Goal: Task Accomplishment & Management: Manage account settings

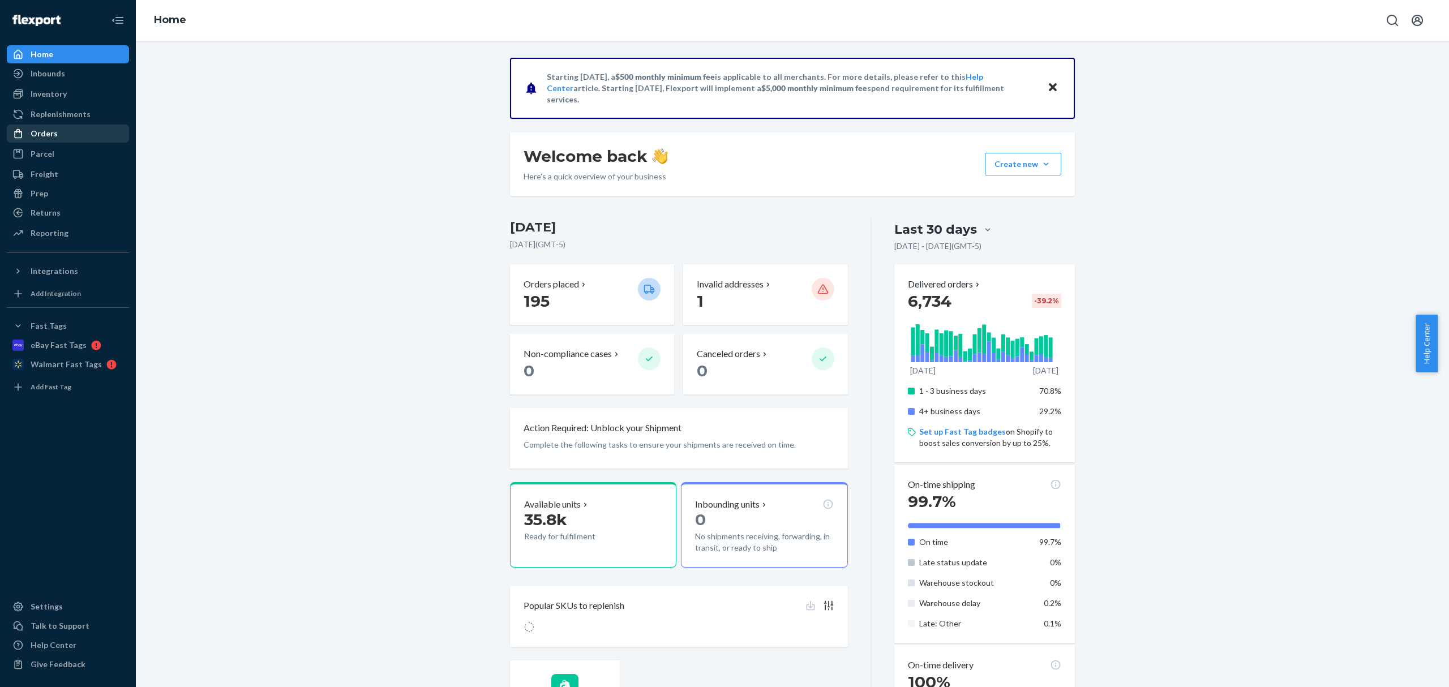
click at [69, 138] on div "Orders" at bounding box center [68, 134] width 120 height 16
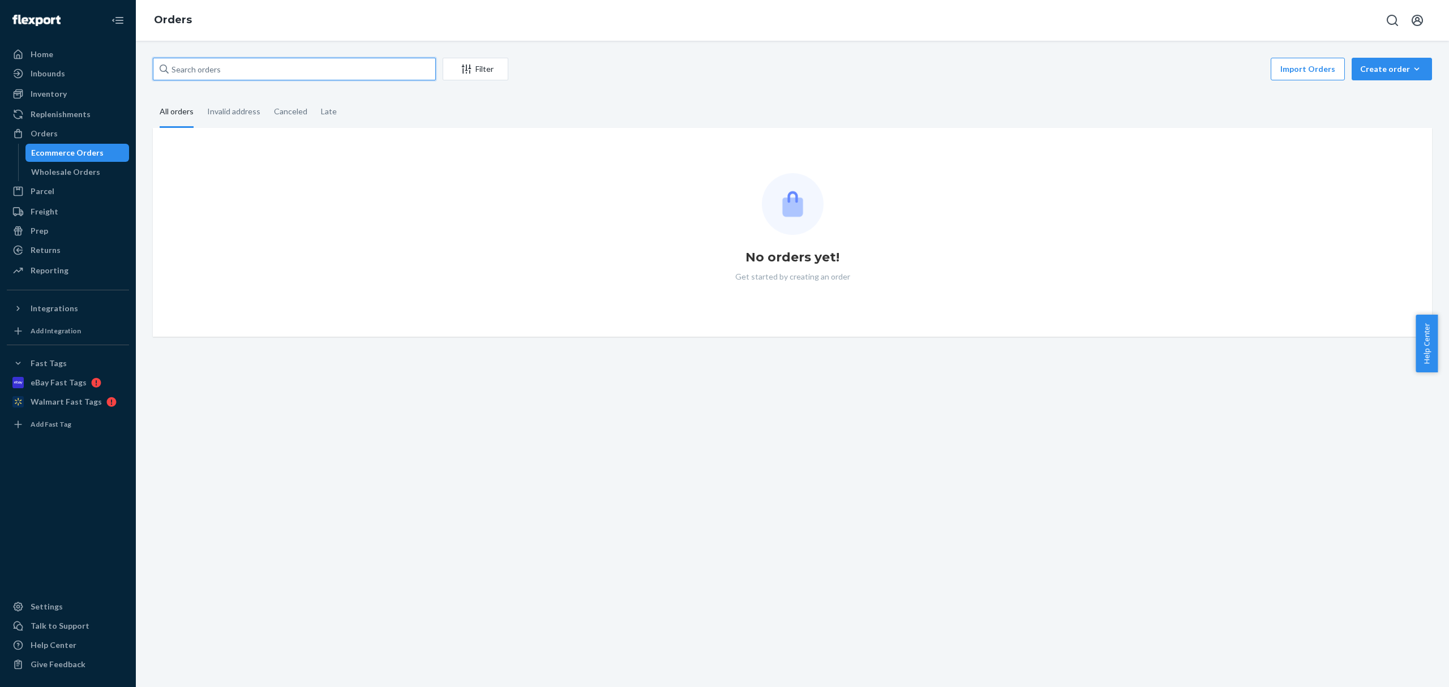
click at [235, 66] on input "text" at bounding box center [294, 69] width 283 height 23
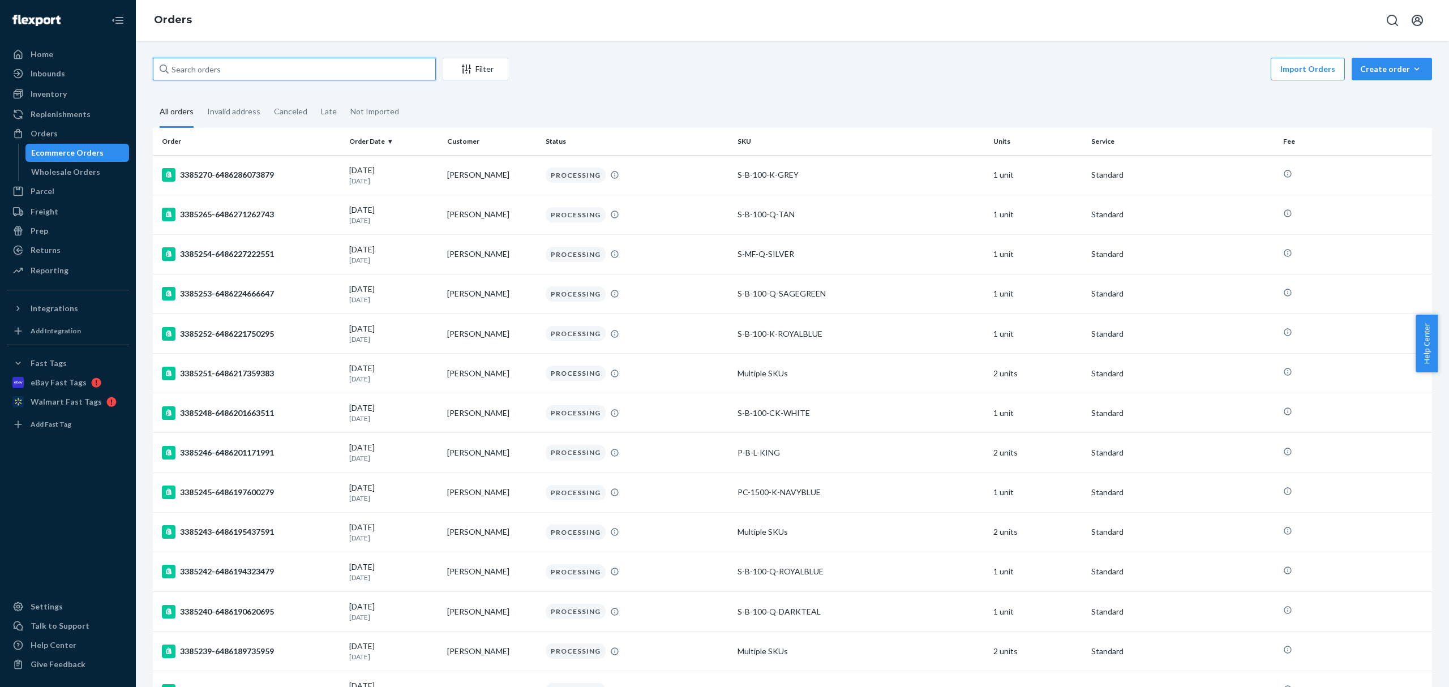
paste input "CH3381152"
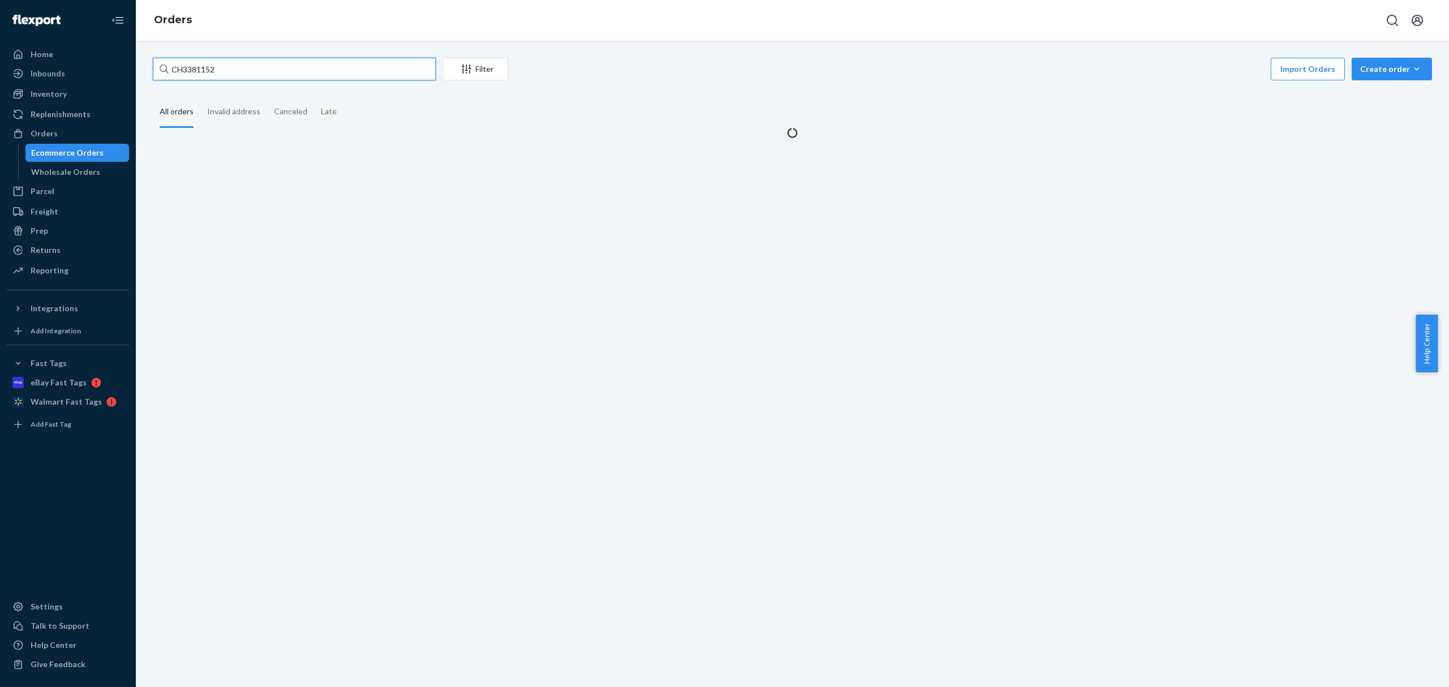
click at [186, 71] on input "CH3381152" at bounding box center [294, 69] width 283 height 23
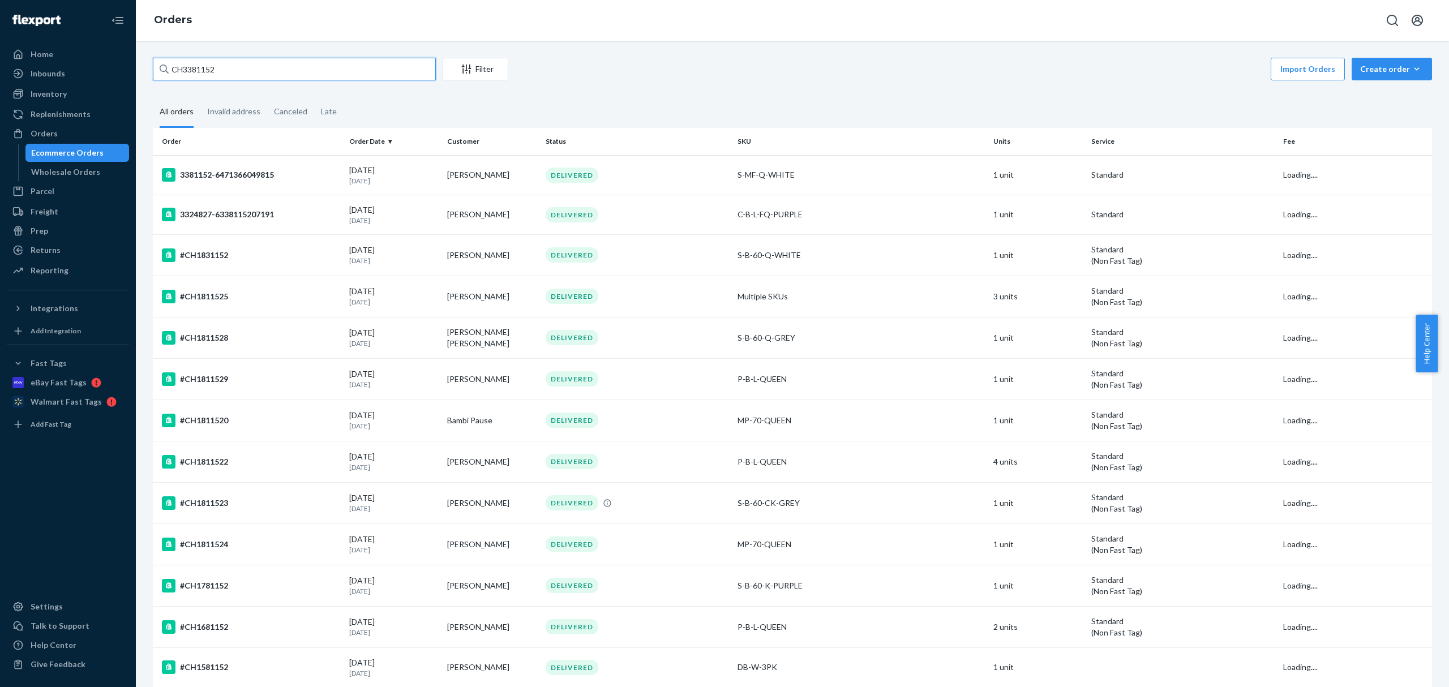
drag, startPoint x: 182, startPoint y: 67, endPoint x: 187, endPoint y: 125, distance: 58.5
click at [182, 71] on input "CH3381152" at bounding box center [294, 69] width 283 height 23
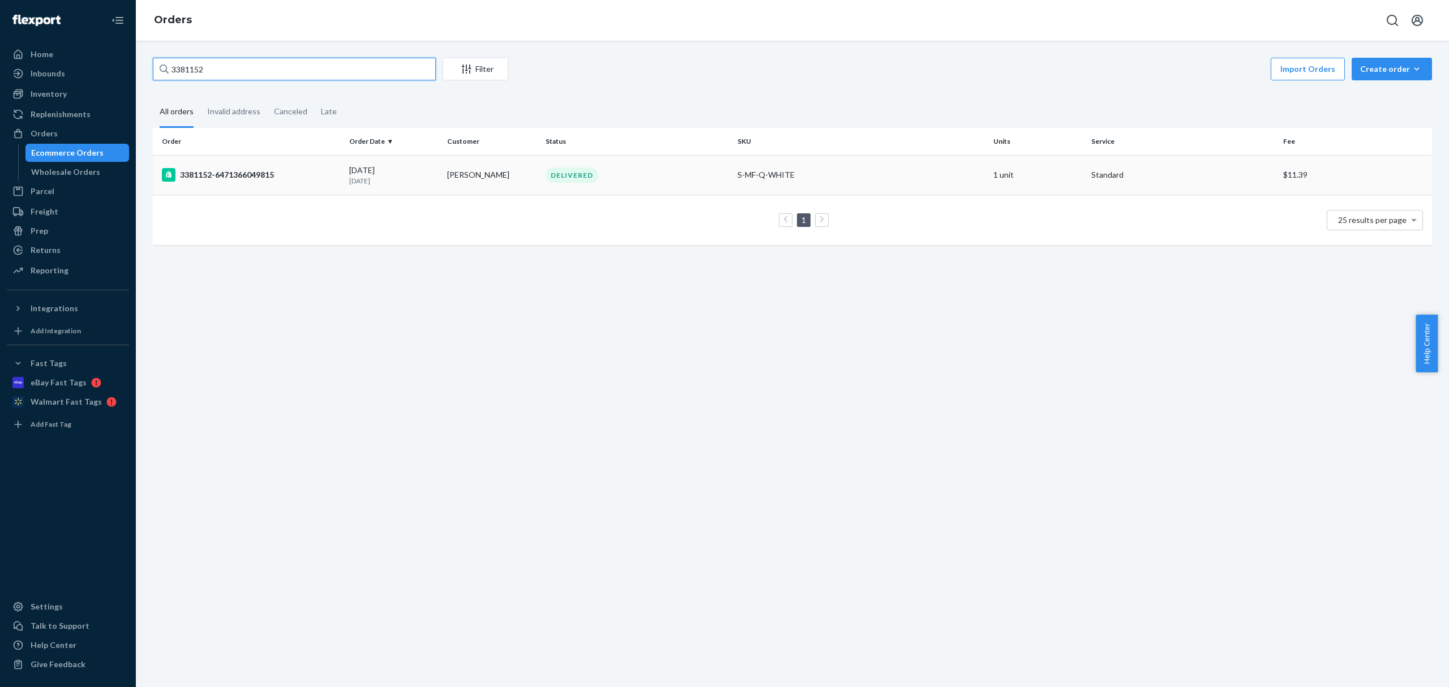
type input "3381152"
click at [308, 170] on div "3381152-6471366049815" at bounding box center [251, 175] width 178 height 14
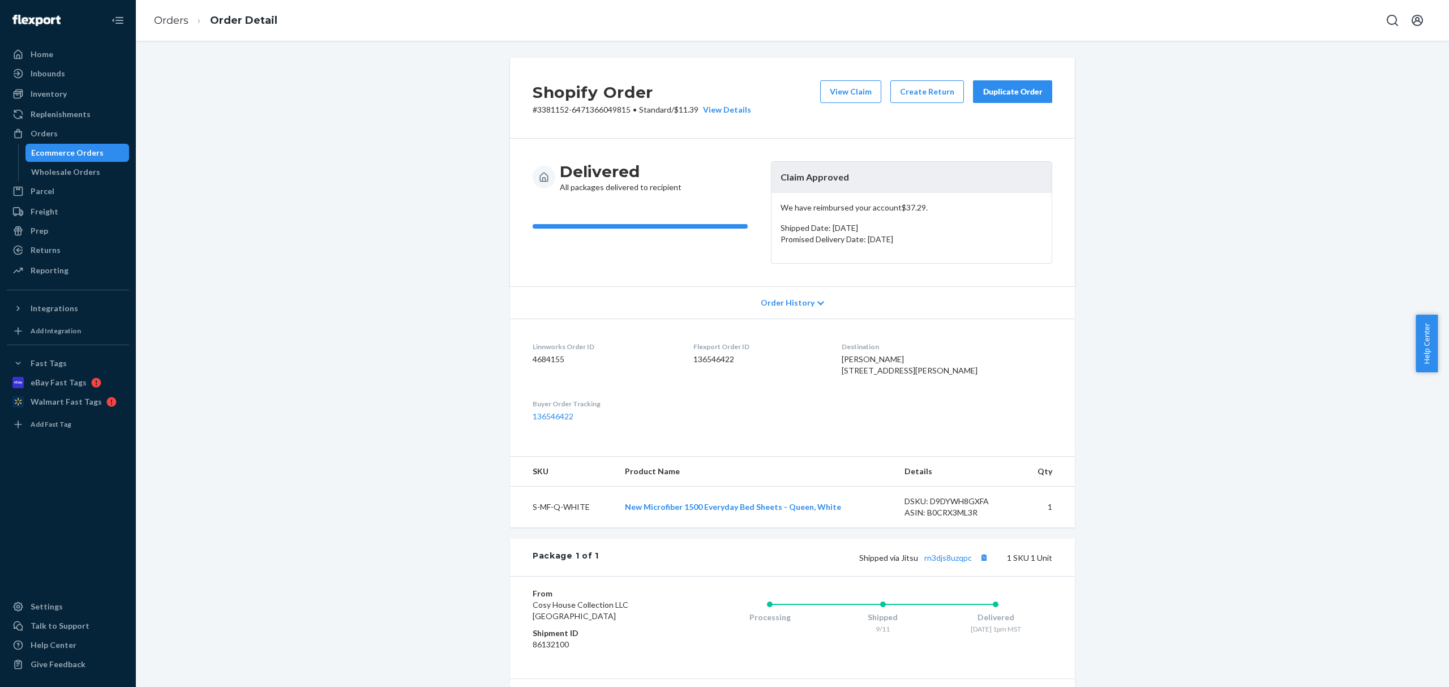
drag, startPoint x: 105, startPoint y: 154, endPoint x: 338, endPoint y: 43, distance: 258.2
click at [105, 154] on div "Ecommerce Orders" at bounding box center [78, 153] width 102 height 16
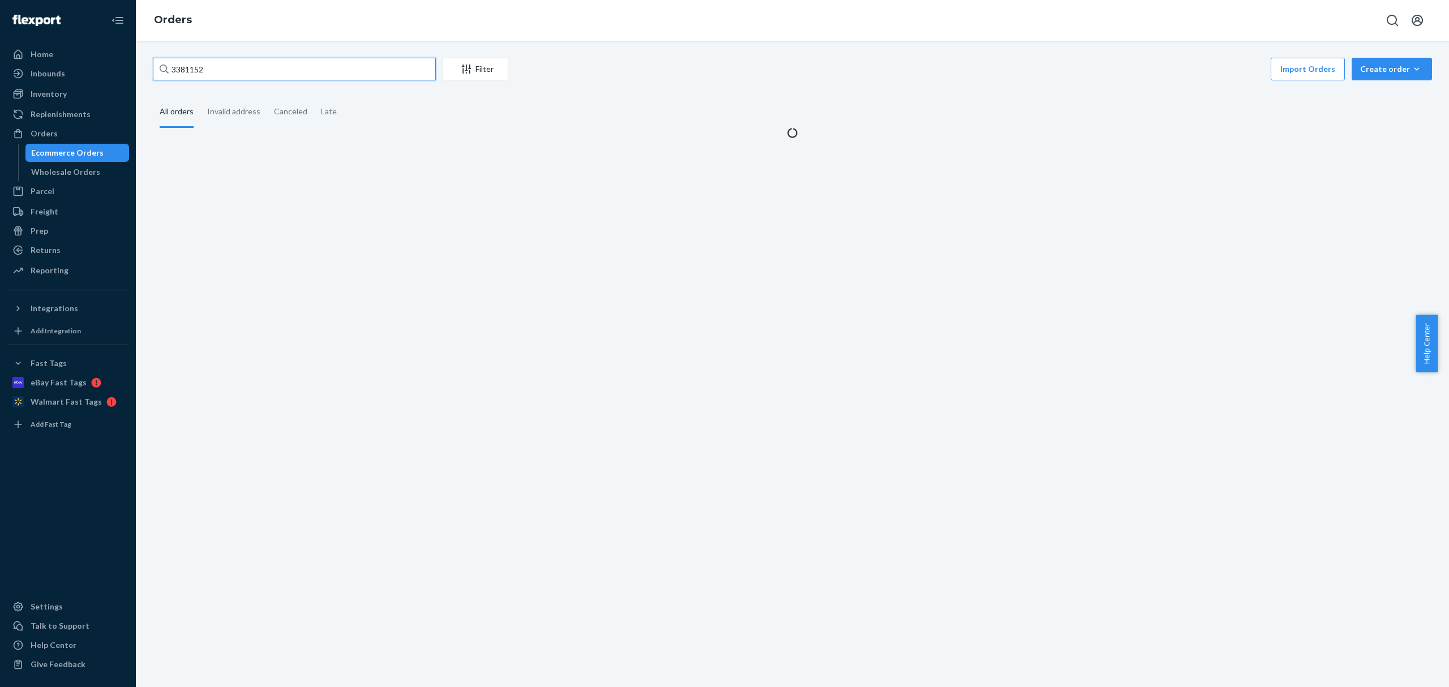
click at [191, 68] on input "3381152" at bounding box center [294, 69] width 283 height 23
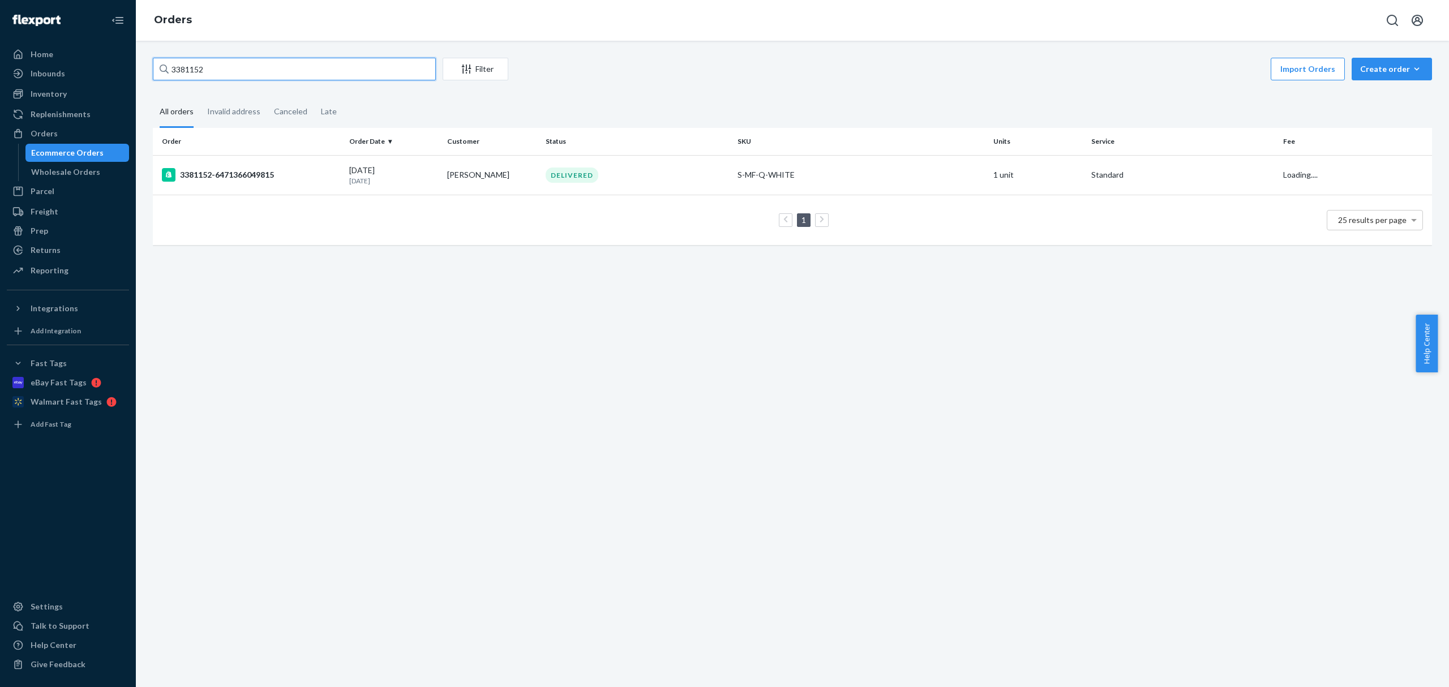
click at [191, 68] on input "3381152" at bounding box center [294, 69] width 283 height 23
paste input "CH3363974"
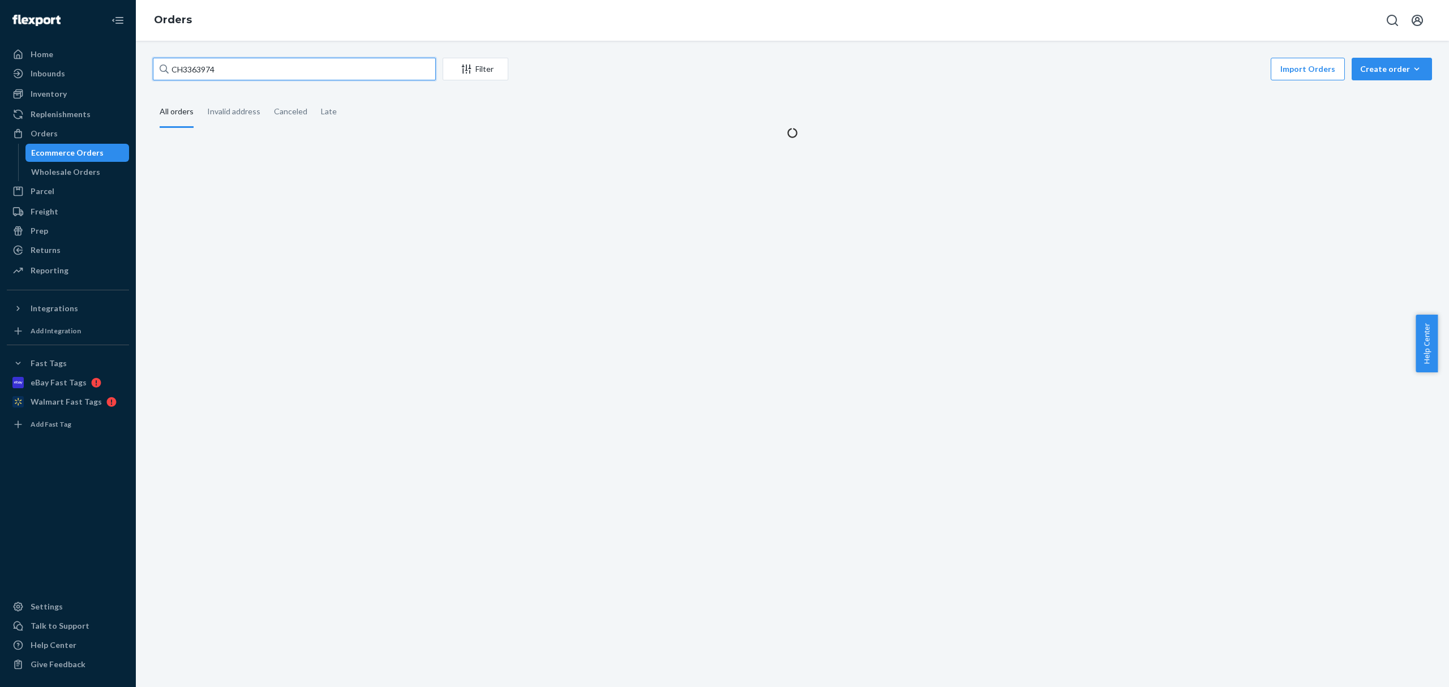
click at [186, 71] on input "CH3363974" at bounding box center [294, 69] width 283 height 23
click at [182, 72] on input "CH3363974" at bounding box center [294, 69] width 283 height 23
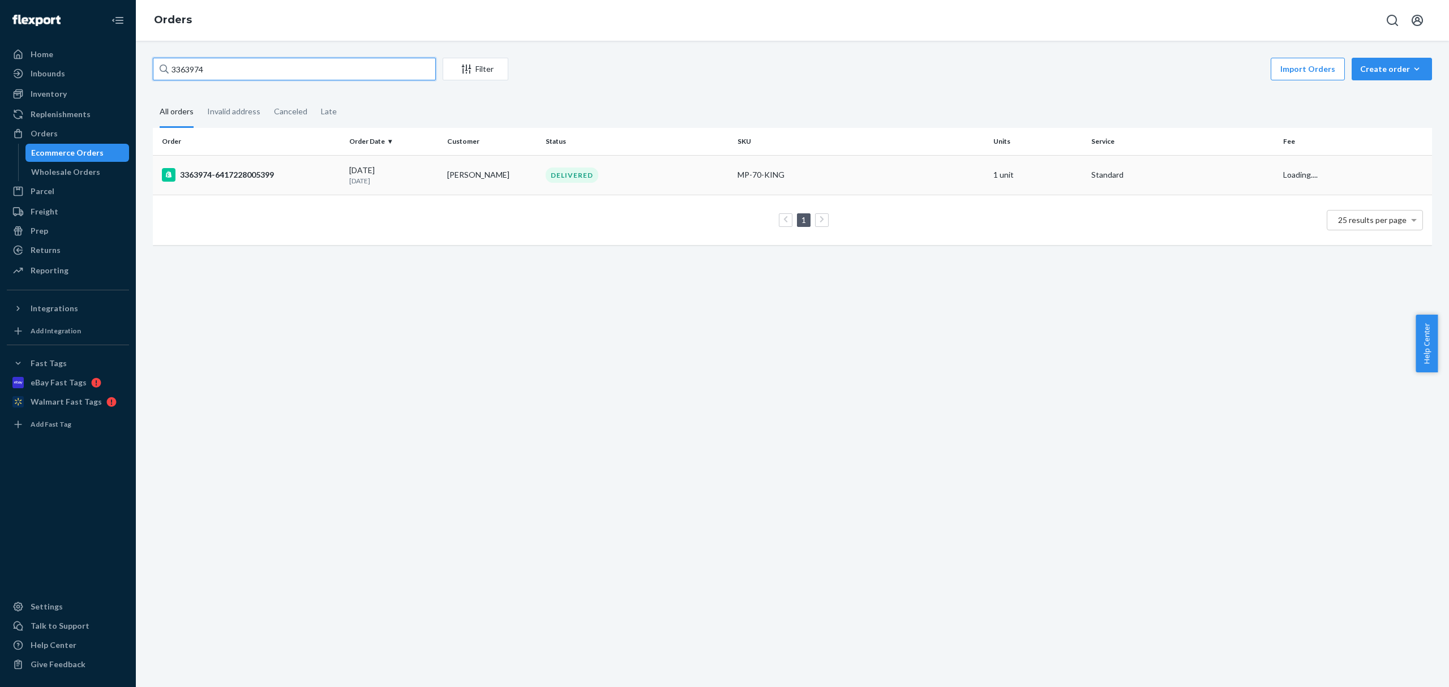
type input "3363974"
click at [230, 184] on td "3363974-6417228005399" at bounding box center [249, 175] width 192 height 40
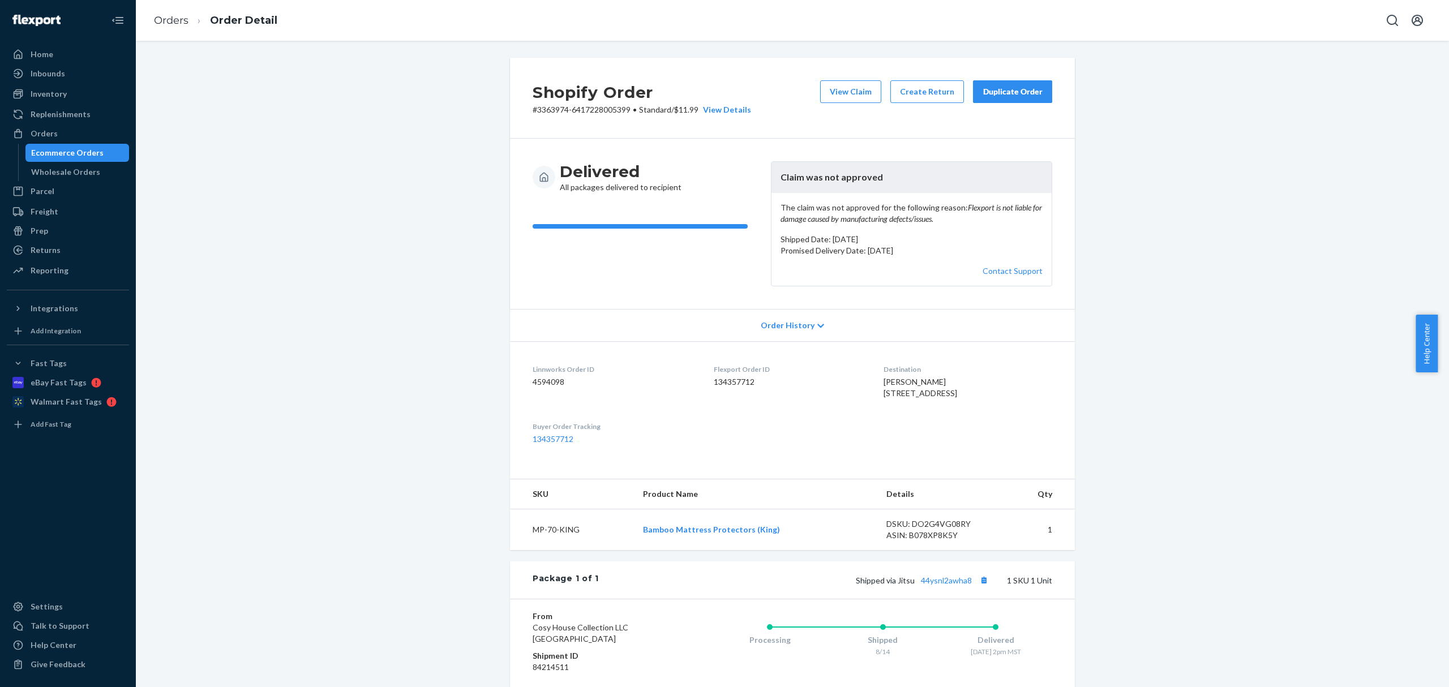
click at [999, 286] on div "The claim was not approved for the following reason: Flexport is not liable for…" at bounding box center [911, 239] width 280 height 93
click at [1017, 276] on link "Contact Support" at bounding box center [1012, 271] width 60 height 10
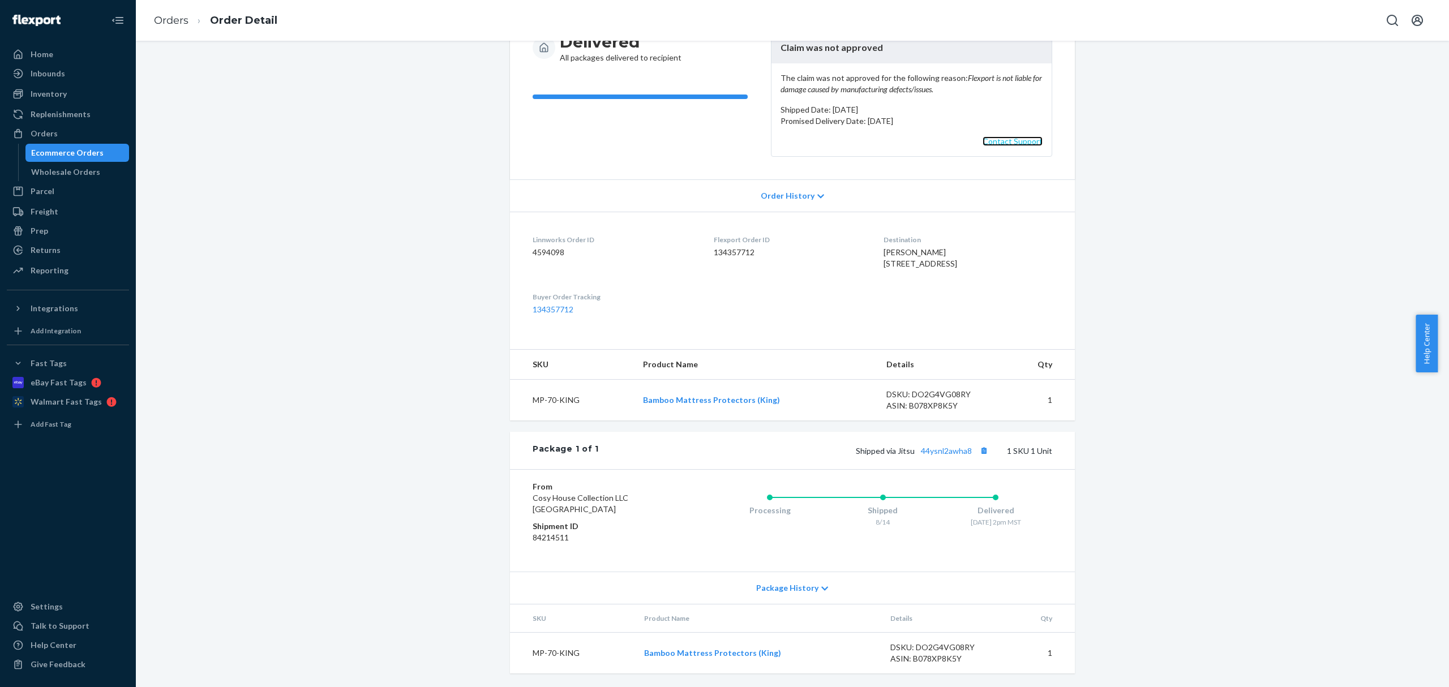
scroll to position [151, 0]
click at [537, 543] on dd "84214511" at bounding box center [600, 537] width 135 height 11
copy dd "84214511"
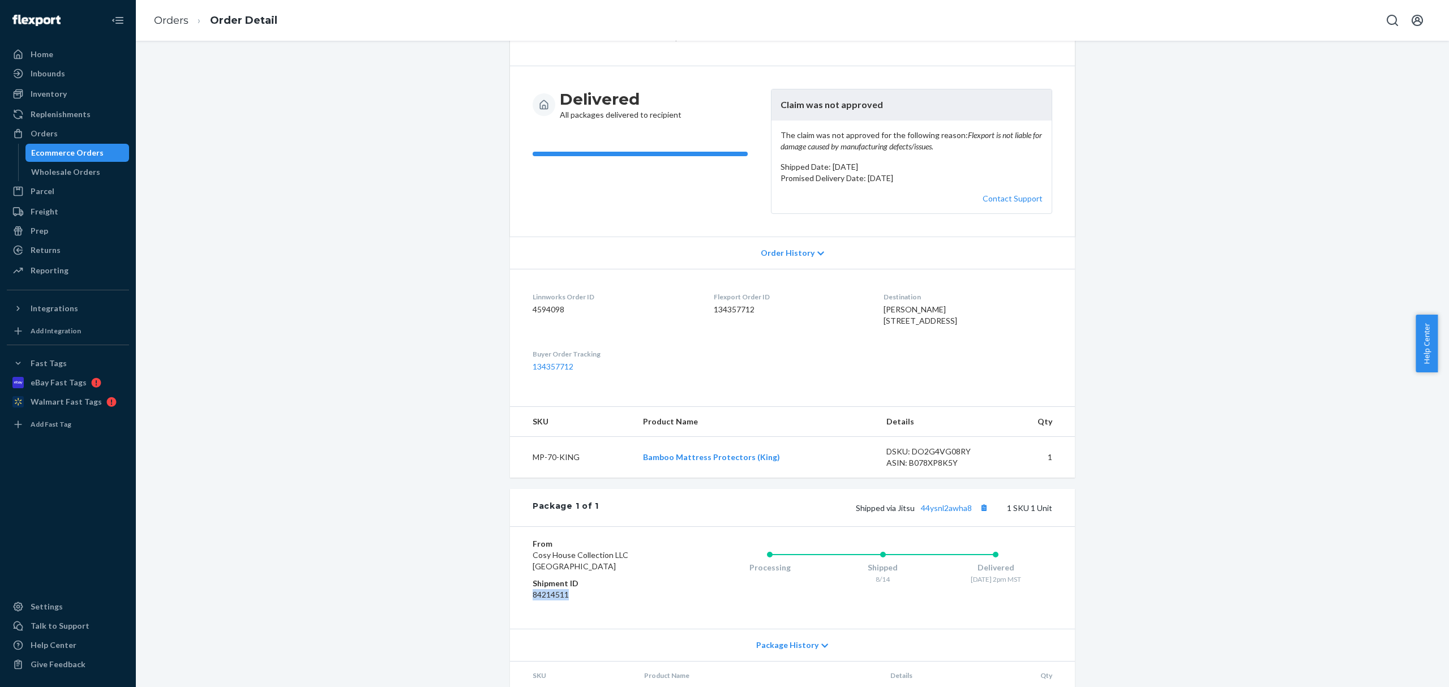
scroll to position [0, 0]
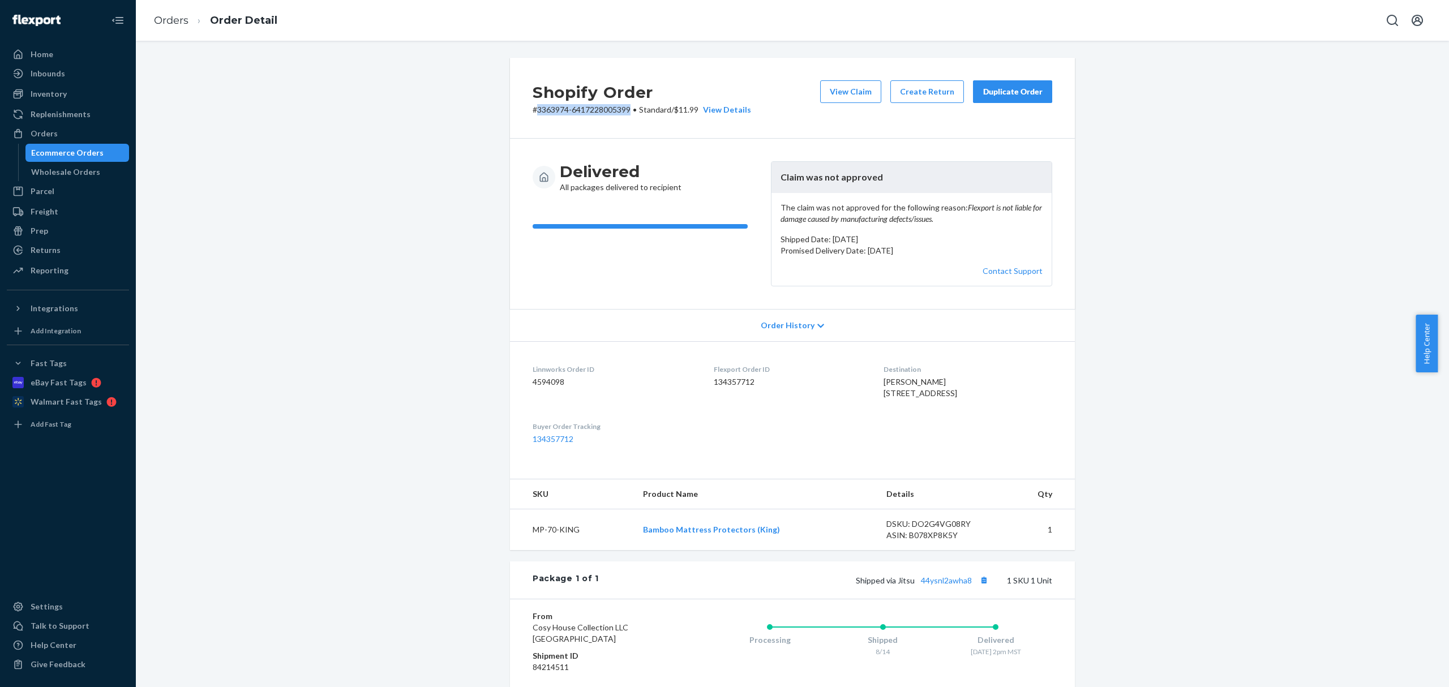
drag, startPoint x: 532, startPoint y: 109, endPoint x: 626, endPoint y: 107, distance: 94.0
click at [626, 107] on p "# 3363974-6417228005399 • Standard / $11.99 View Details" at bounding box center [642, 109] width 218 height 11
copy p "3363974-6417228005399"
click at [544, 551] on td "MP-70-KING" at bounding box center [572, 529] width 124 height 41
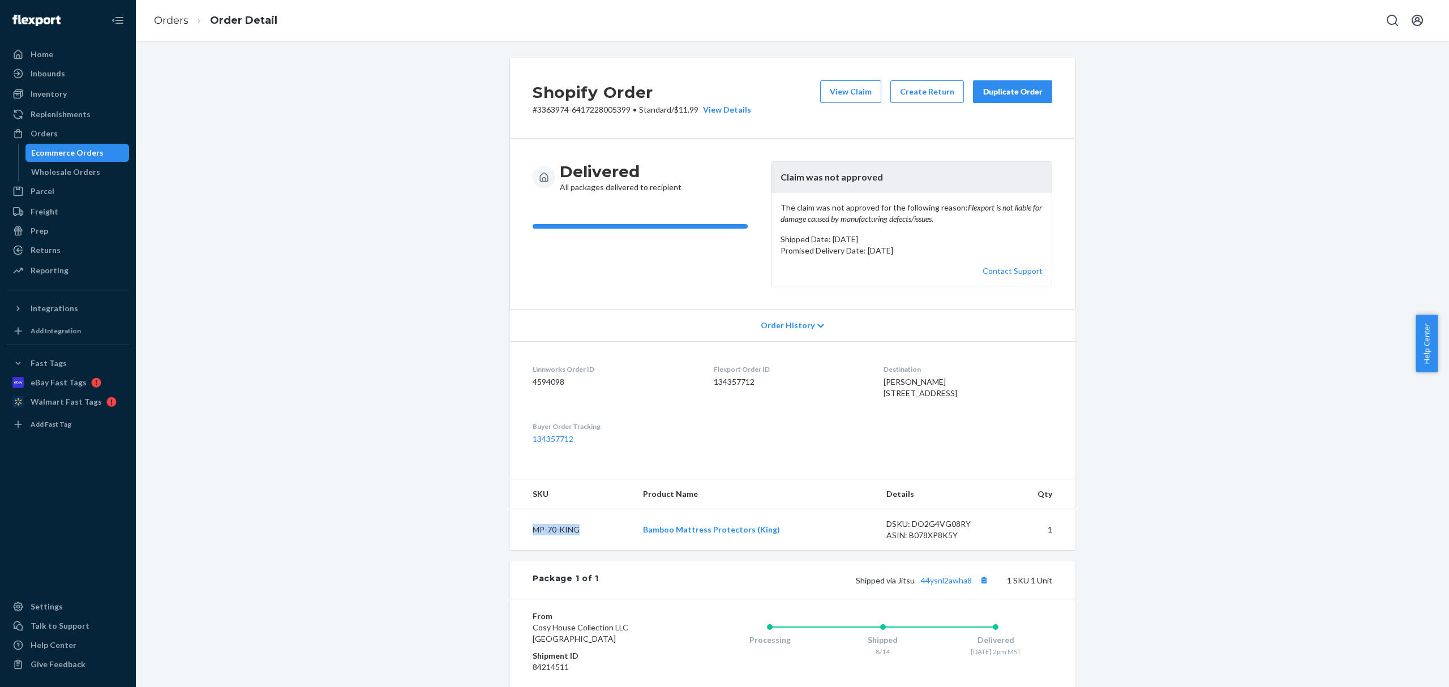
click at [544, 551] on td "MP-70-KING" at bounding box center [572, 529] width 124 height 41
copy td "MP-70-KING"
click at [93, 160] on div "Ecommerce Orders" at bounding box center [78, 153] width 102 height 16
drag, startPoint x: 93, startPoint y: 160, endPoint x: 115, endPoint y: 155, distance: 23.1
click at [93, 159] on div "Ecommerce Orders" at bounding box center [78, 153] width 102 height 16
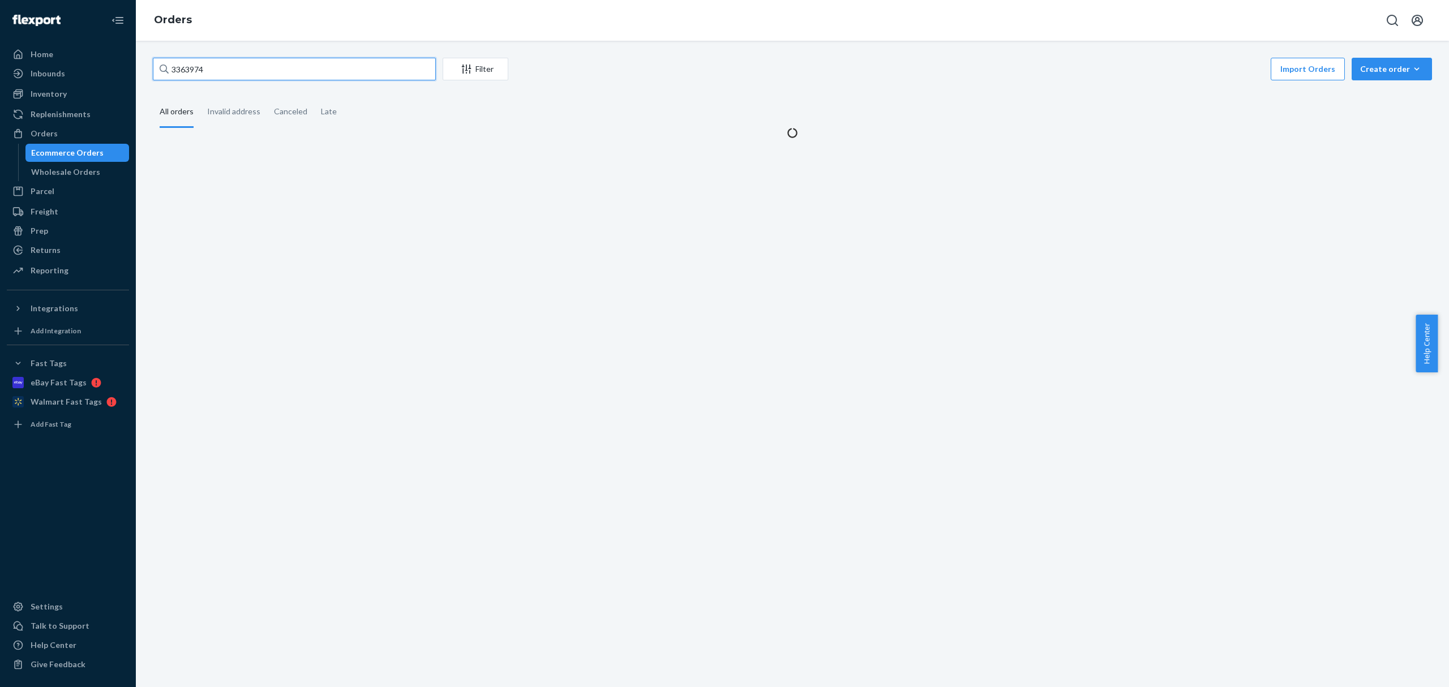
click at [180, 75] on input "3363974" at bounding box center [294, 69] width 283 height 23
click at [180, 74] on input "3363974" at bounding box center [294, 69] width 283 height 23
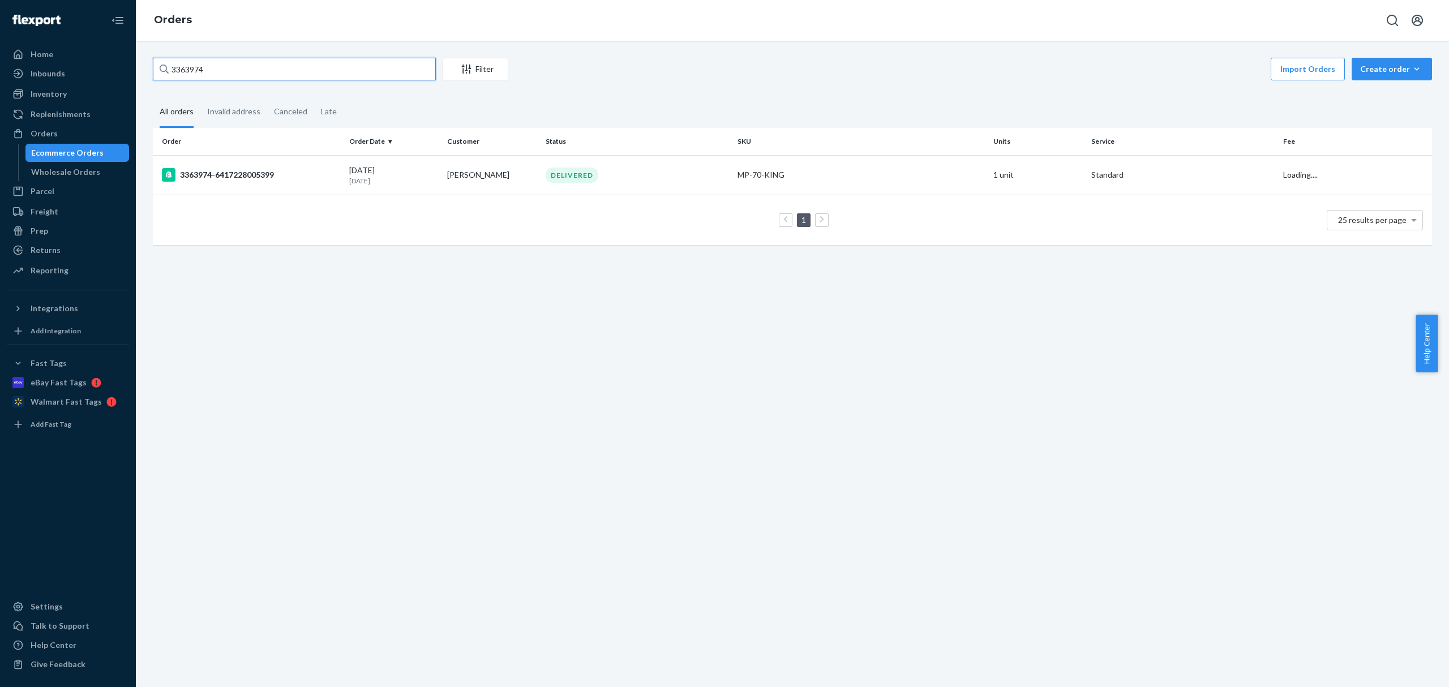
paste input "CH3365330"
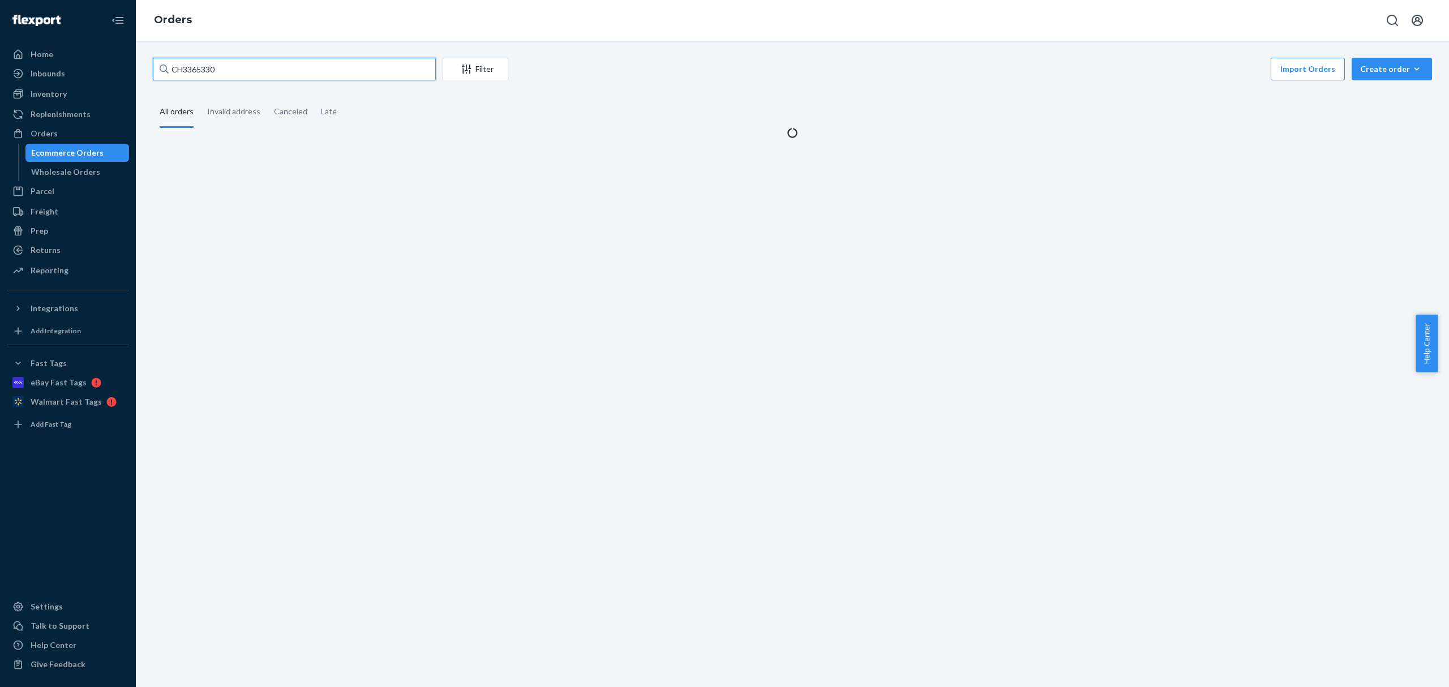
click at [180, 73] on input "CH3365330" at bounding box center [294, 69] width 283 height 23
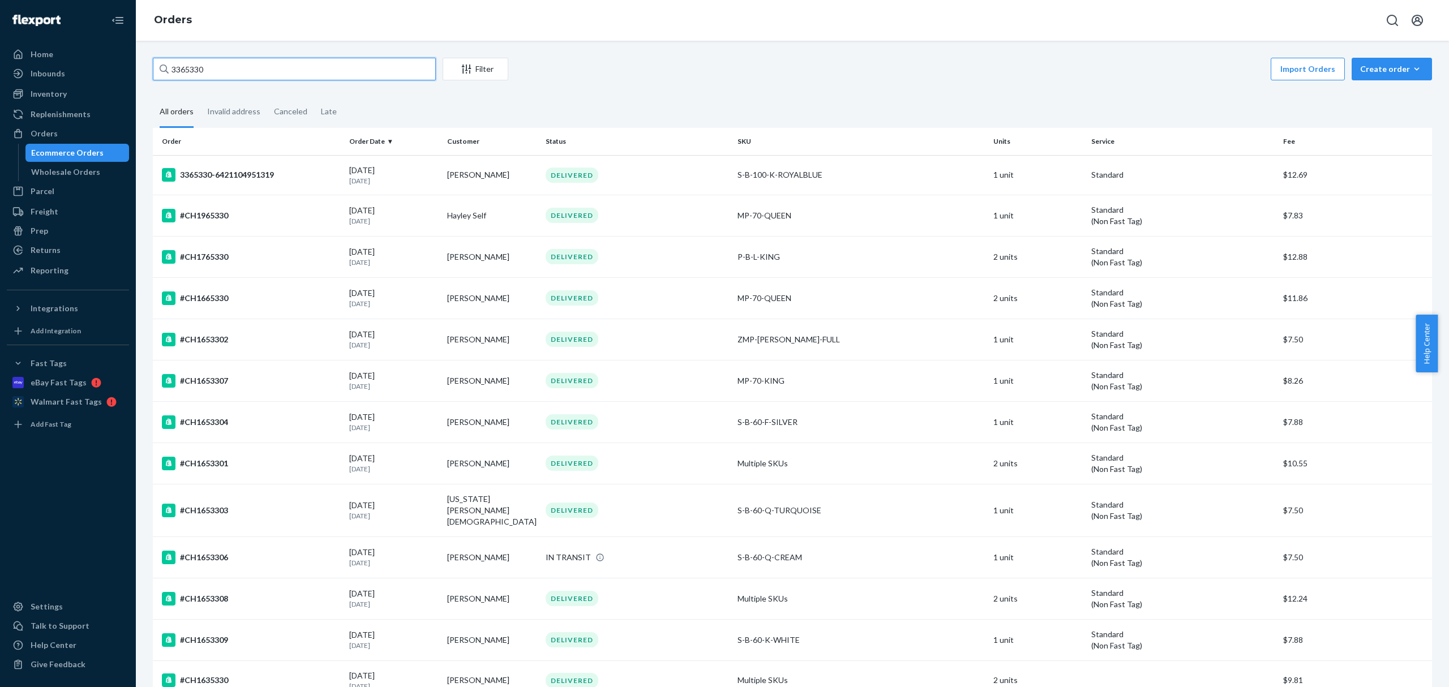
click at [263, 77] on input "3365330" at bounding box center [294, 69] width 283 height 23
type input "3365330"
click at [192, 184] on td "3365330-6421104951319" at bounding box center [249, 175] width 192 height 40
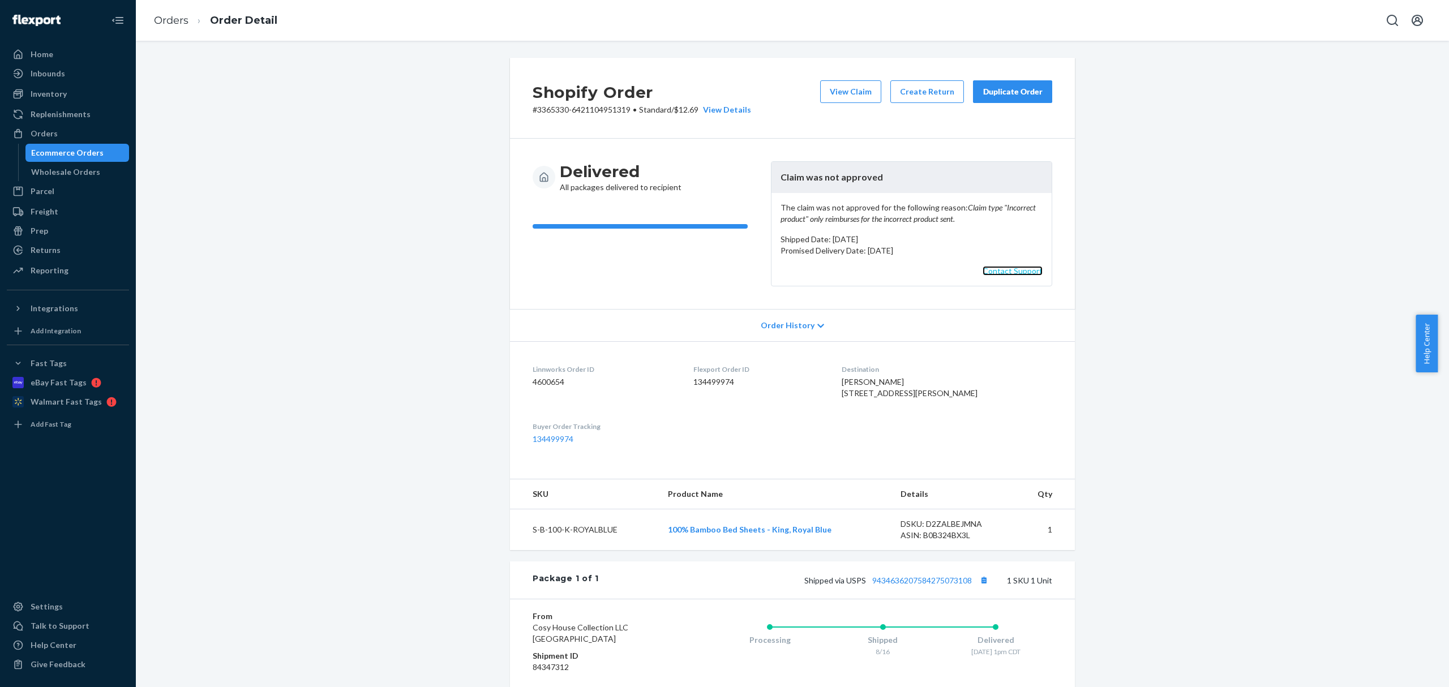
click at [989, 276] on link "Contact Support" at bounding box center [1012, 271] width 60 height 10
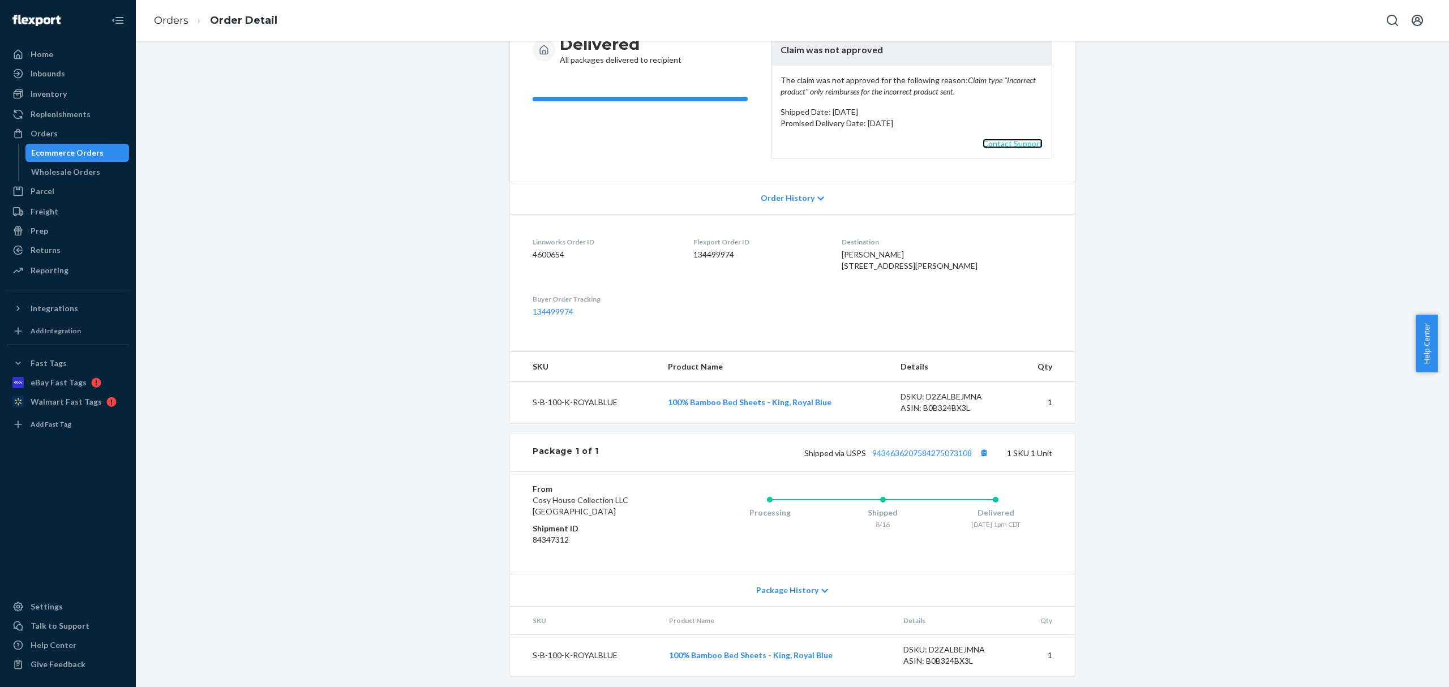
scroll to position [151, 0]
click at [547, 543] on dd "84347312" at bounding box center [600, 537] width 135 height 11
copy dd "84347312"
click at [589, 413] on td "S-B-100-K-ROYALBLUE" at bounding box center [584, 400] width 149 height 41
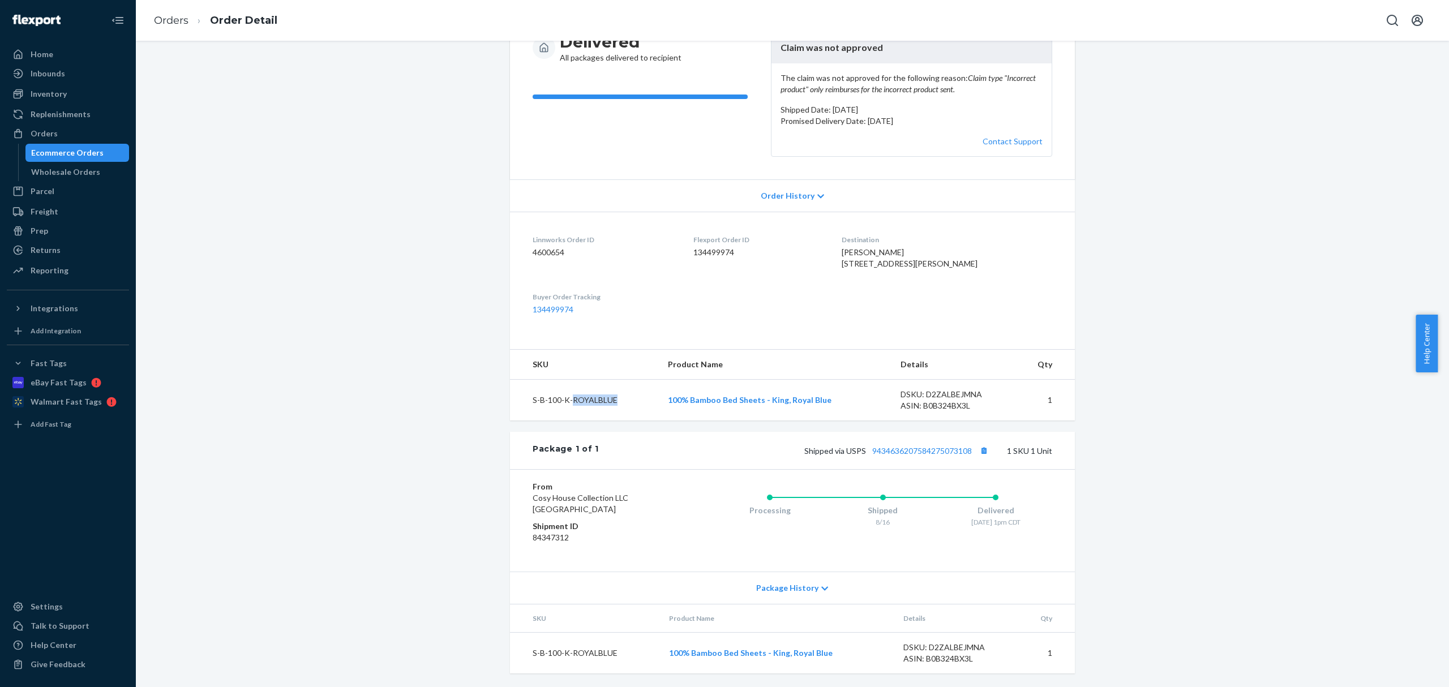
click at [587, 413] on td "S-B-100-K-ROYALBLUE" at bounding box center [584, 400] width 149 height 41
copy td "S-B-100-K-ROYALBLUE"
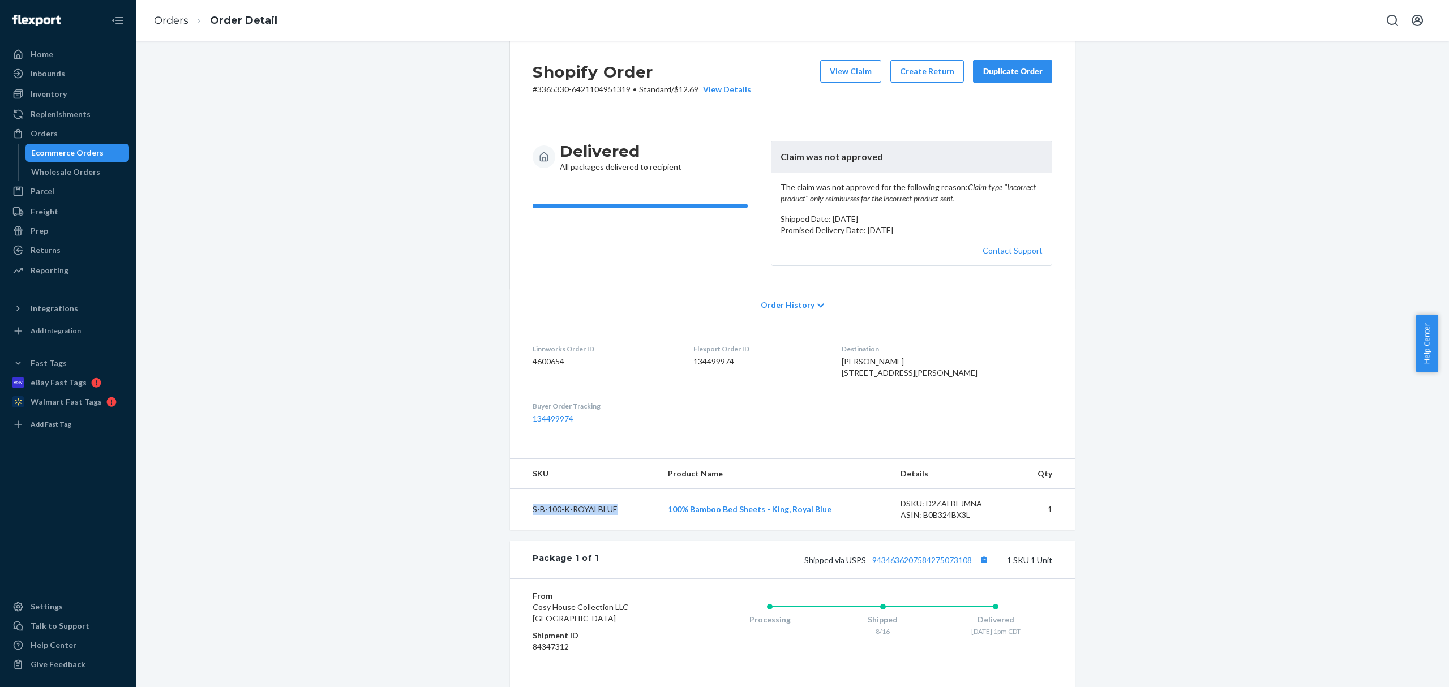
scroll to position [0, 0]
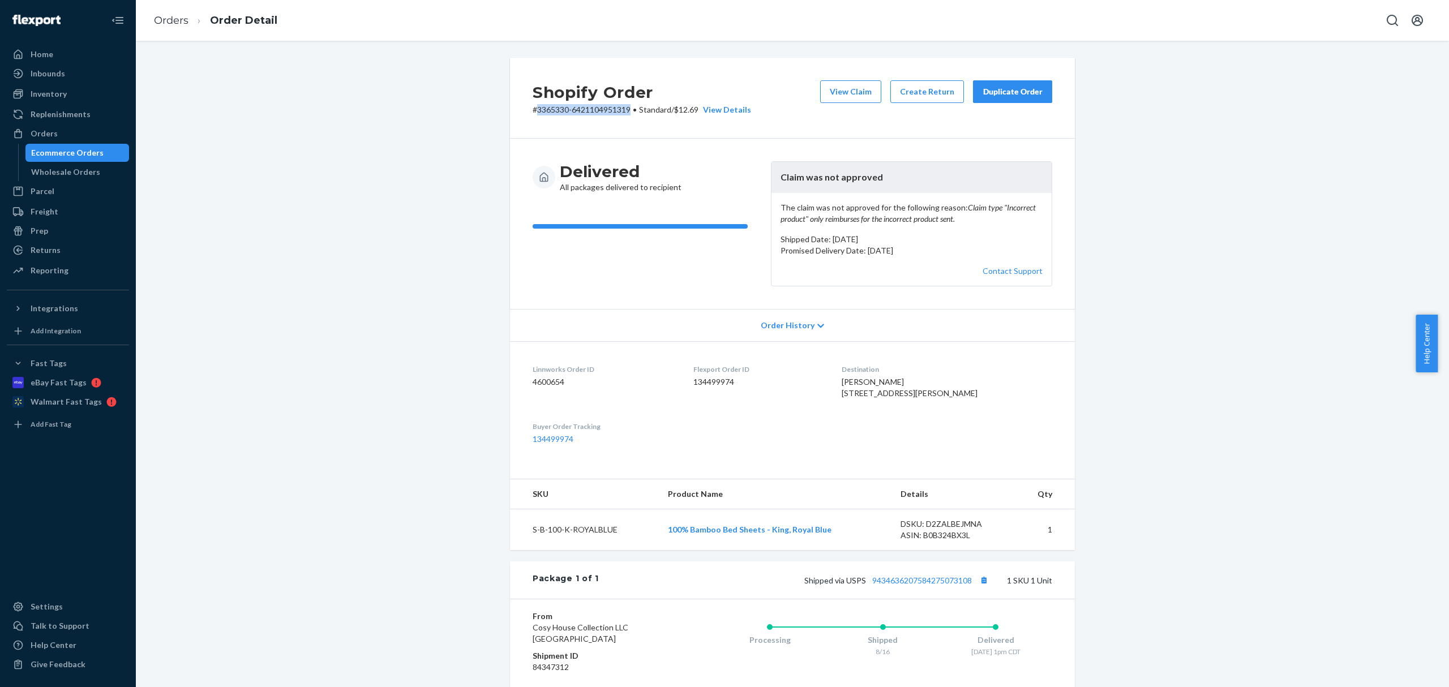
drag, startPoint x: 532, startPoint y: 108, endPoint x: 627, endPoint y: 109, distance: 95.1
click at [627, 109] on p "# 3365330-6421104951319 • Standard / $12.69 View Details" at bounding box center [642, 109] width 218 height 11
copy p "3365330-6421104951319"
drag, startPoint x: 96, startPoint y: 147, endPoint x: 139, endPoint y: 146, distance: 42.5
click at [96, 147] on div "Ecommerce Orders" at bounding box center [67, 152] width 72 height 11
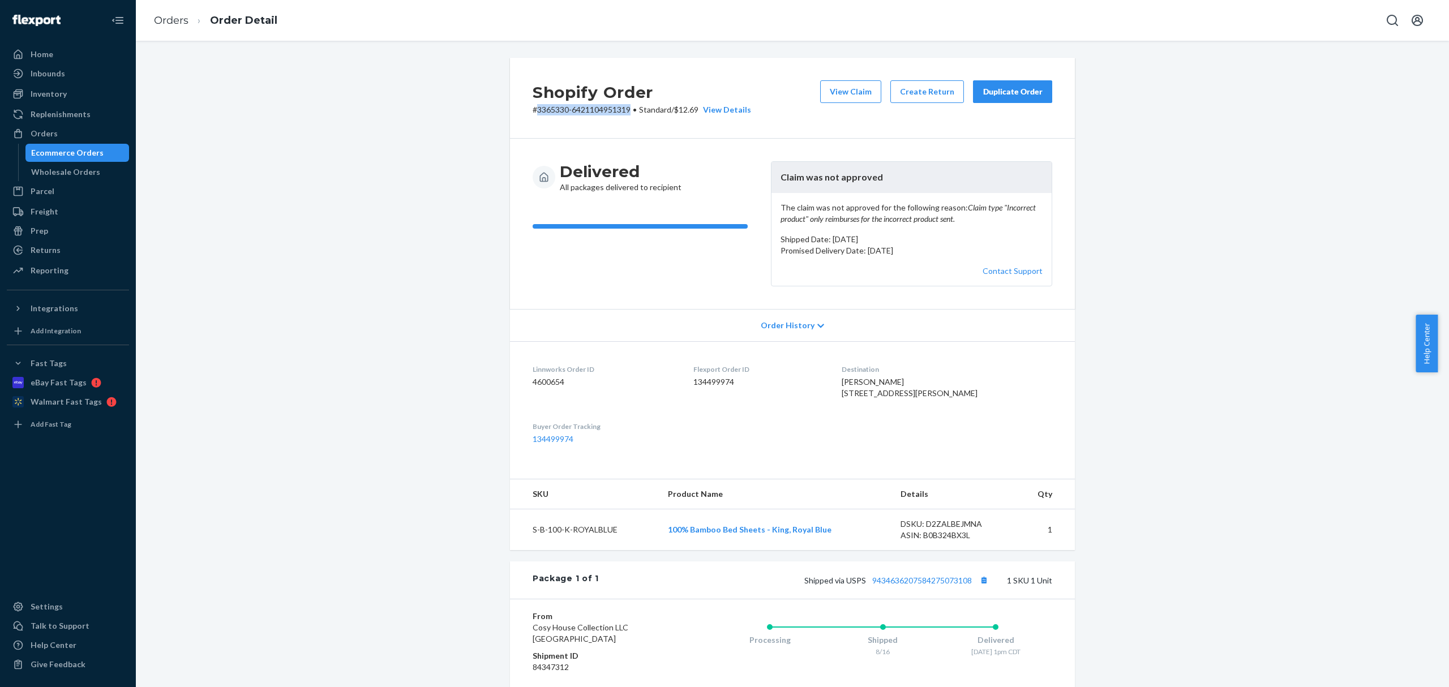
click at [98, 147] on div "Ecommerce Orders" at bounding box center [67, 152] width 72 height 11
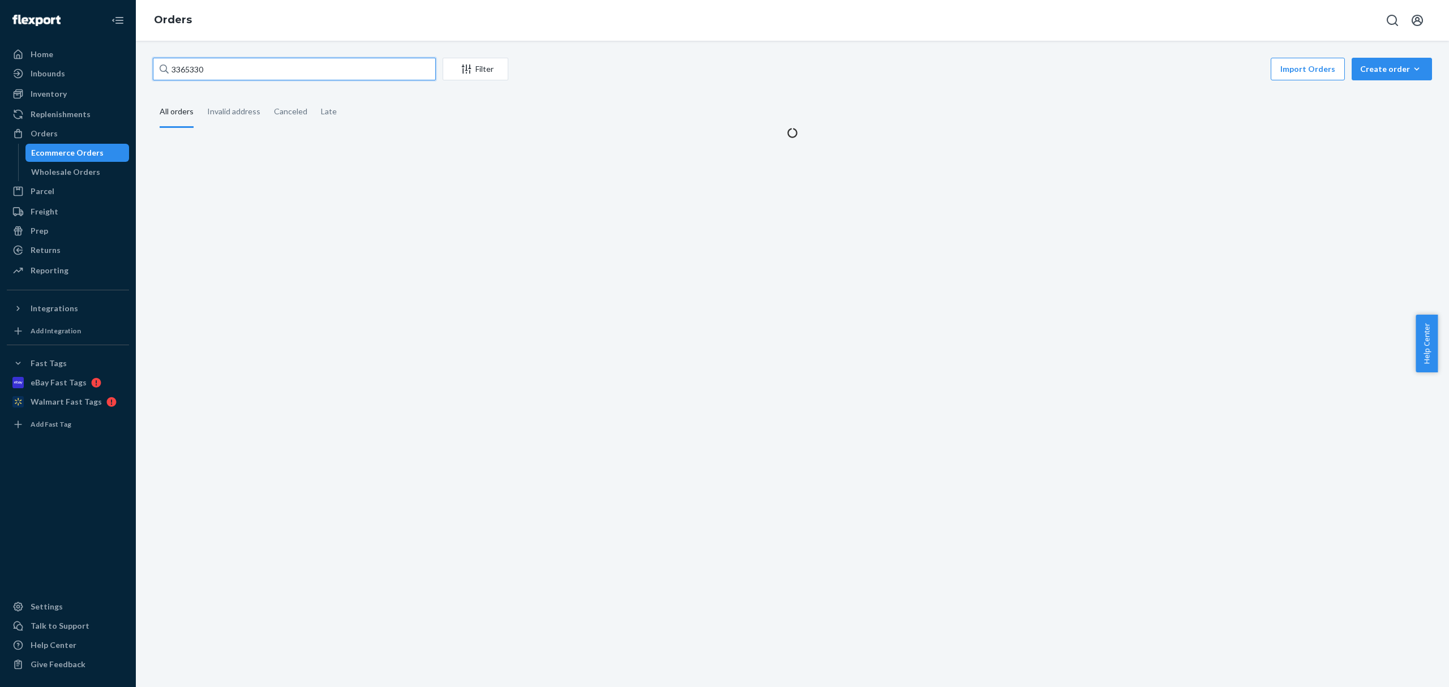
click at [175, 71] on input "3365330" at bounding box center [294, 69] width 283 height 23
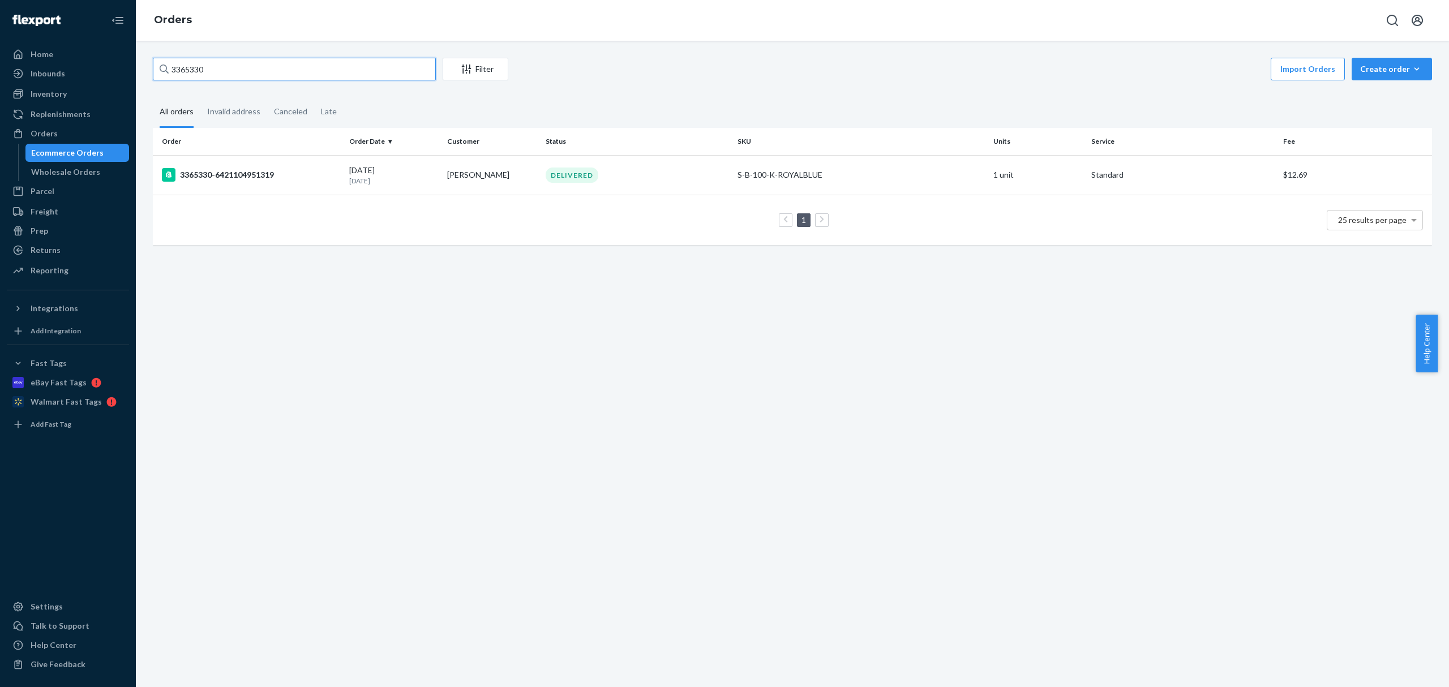
paste input "CH3364645"
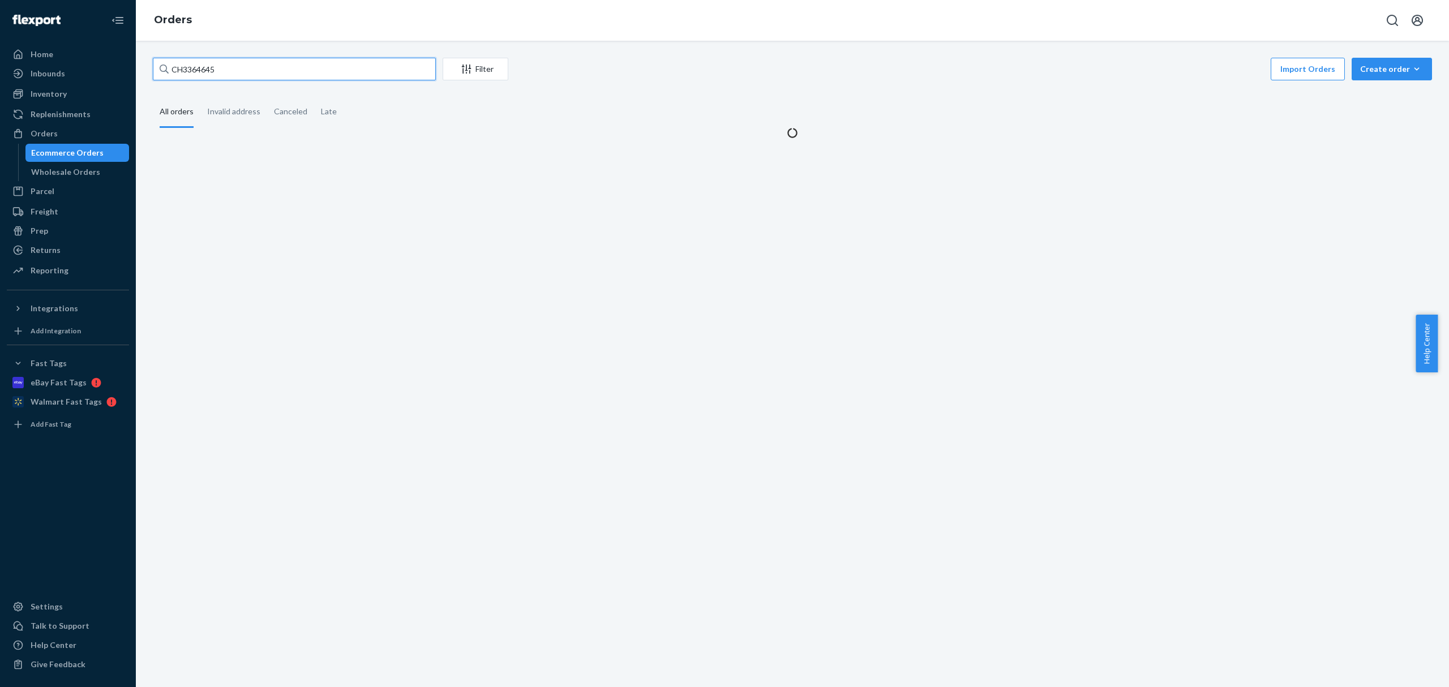
drag, startPoint x: 183, startPoint y: 69, endPoint x: 184, endPoint y: 100, distance: 31.1
click at [184, 75] on input "CH3364645" at bounding box center [294, 69] width 283 height 23
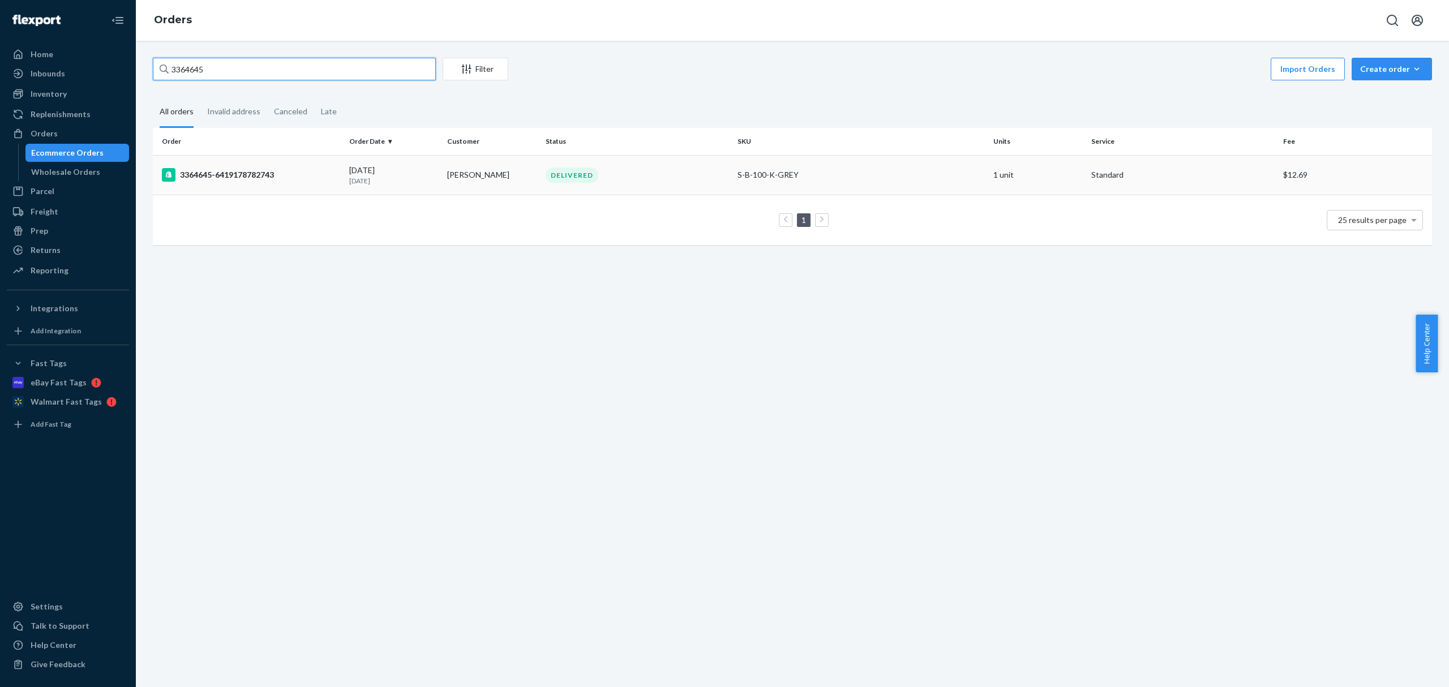
type input "3364645"
click at [263, 186] on td "3364645-6419178782743" at bounding box center [249, 175] width 192 height 40
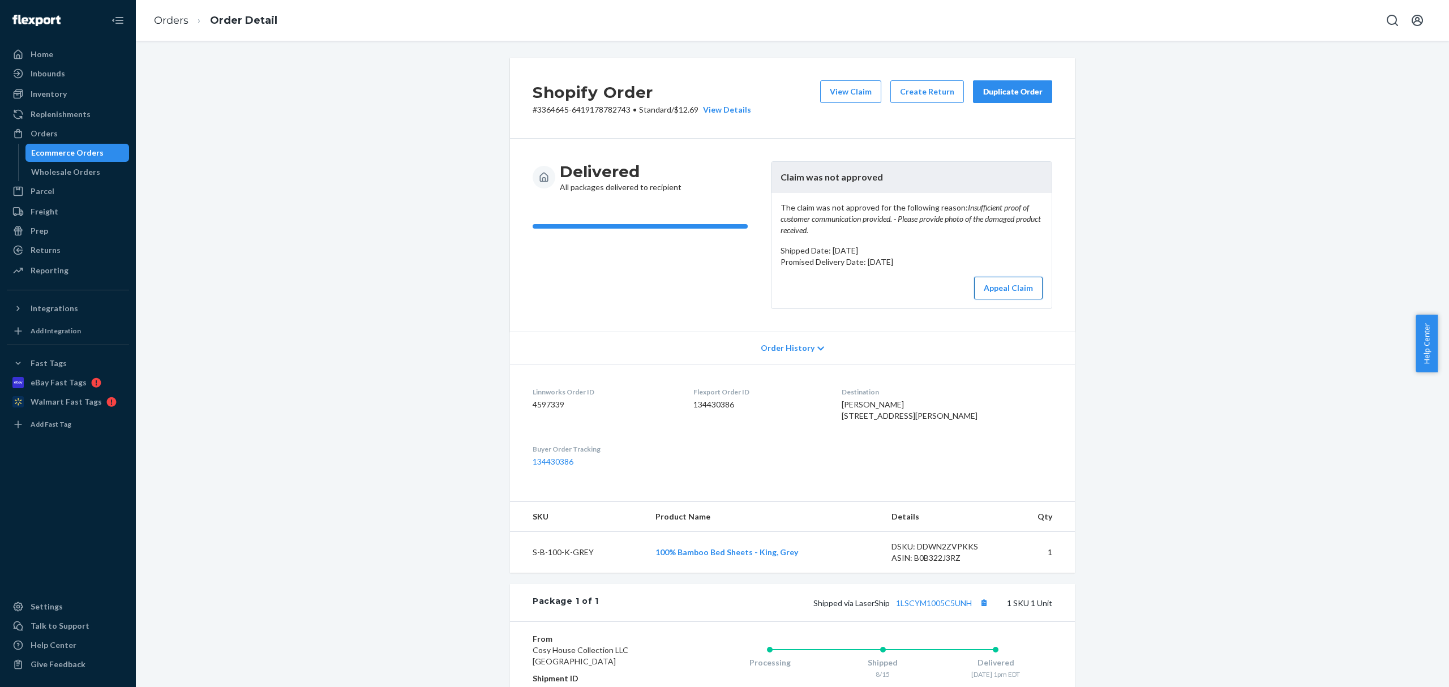
click at [1008, 299] on button "Appeal Claim" at bounding box center [1008, 288] width 68 height 23
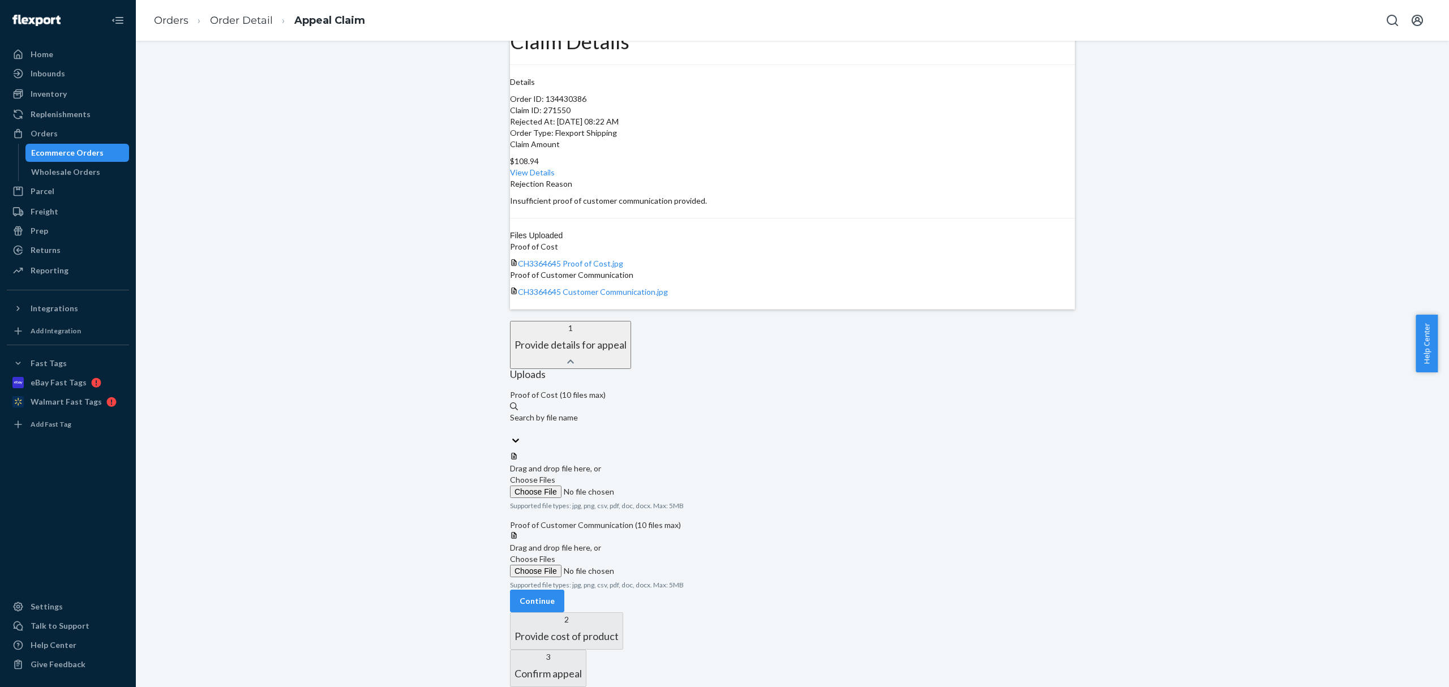
scroll to position [75, 0]
click at [555, 475] on span "Choose Files" at bounding box center [532, 480] width 45 height 10
click at [664, 486] on input "Choose Files" at bounding box center [587, 492] width 154 height 12
click at [623, 259] on span "CH3364645 Proof of Cost.jpg" at bounding box center [570, 264] width 105 height 10
click at [555, 475] on span "Choose Files" at bounding box center [532, 480] width 45 height 10
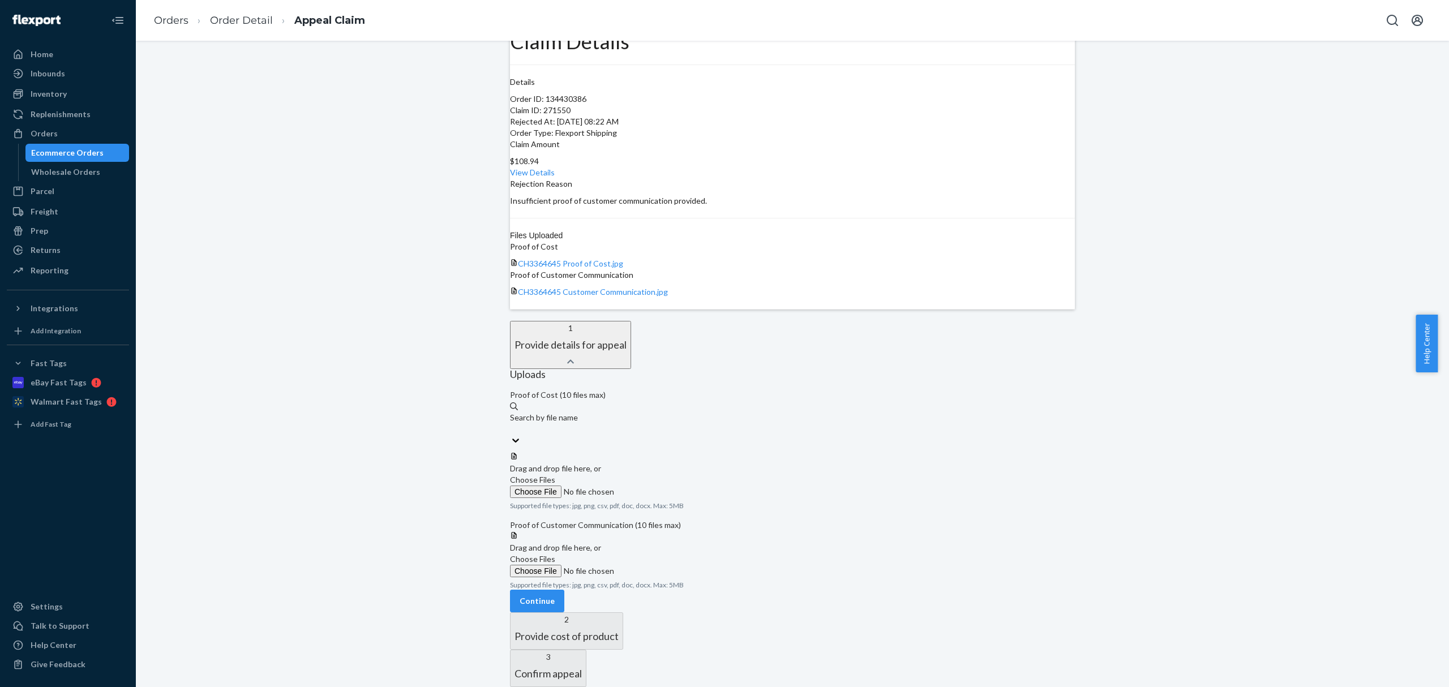
click at [655, 486] on input "Choose Files" at bounding box center [587, 492] width 154 height 12
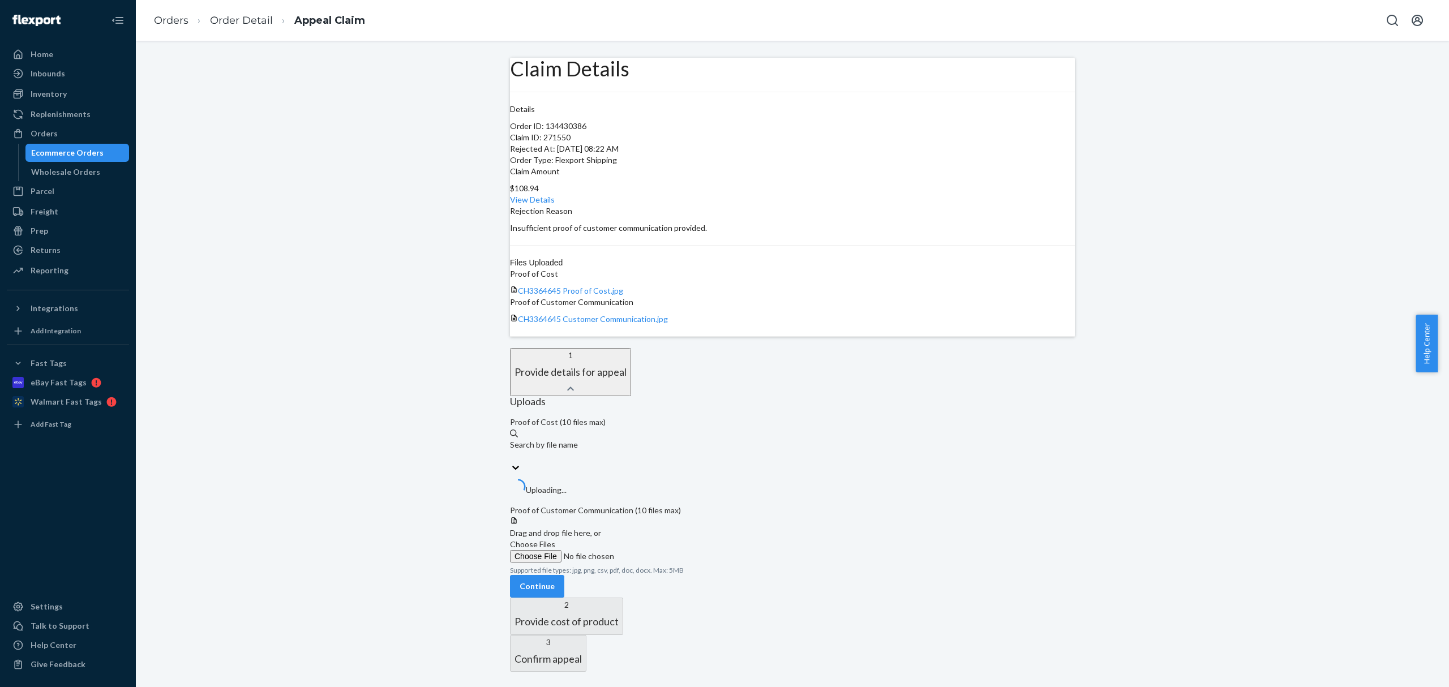
click at [555, 549] on span "Choose Files" at bounding box center [532, 544] width 45 height 10
click at [664, 563] on input "Choose Files" at bounding box center [587, 556] width 154 height 12
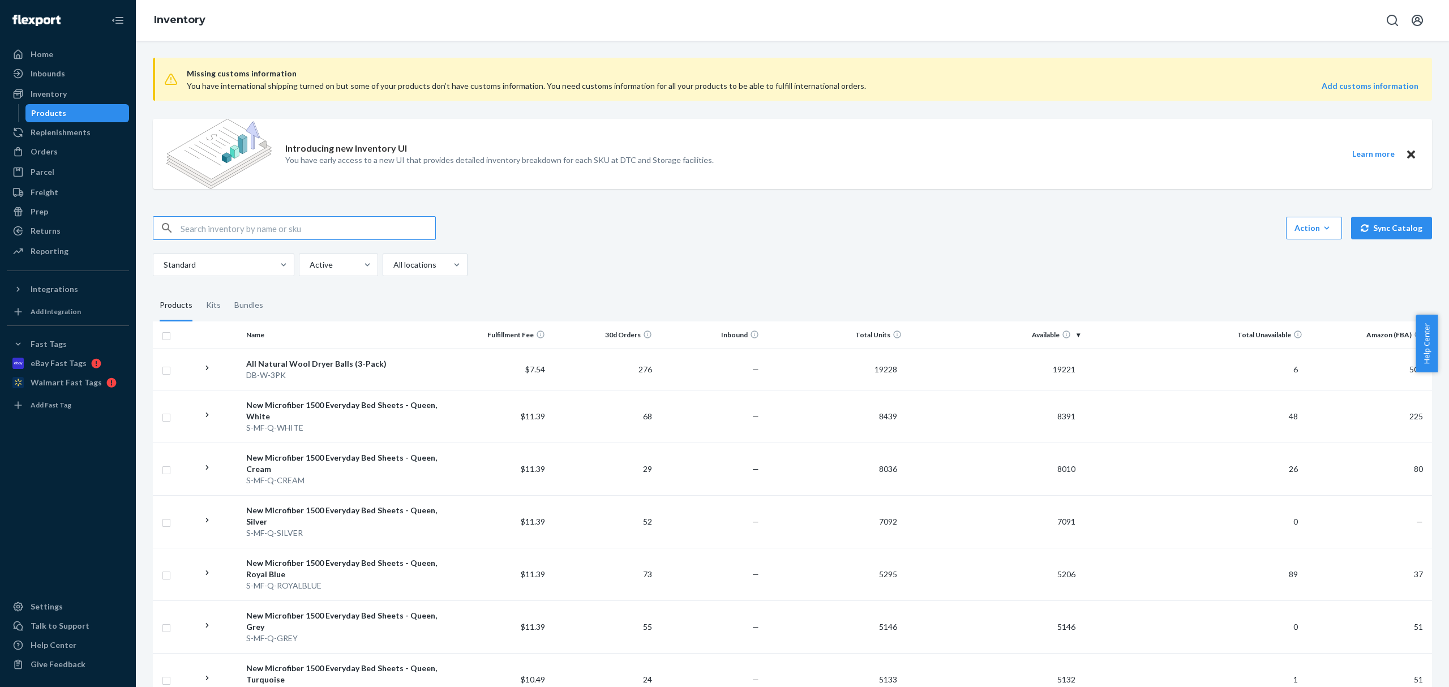
click at [217, 225] on input "text" at bounding box center [308, 228] width 255 height 23
paste input "S-B-100-Q-CREAM"
drag, startPoint x: 220, startPoint y: 229, endPoint x: 223, endPoint y: 252, distance: 22.9
click at [222, 238] on input "S-B-100-Q-CREAM" at bounding box center [308, 228] width 255 height 23
type input "S-B-100-K-CREAM"
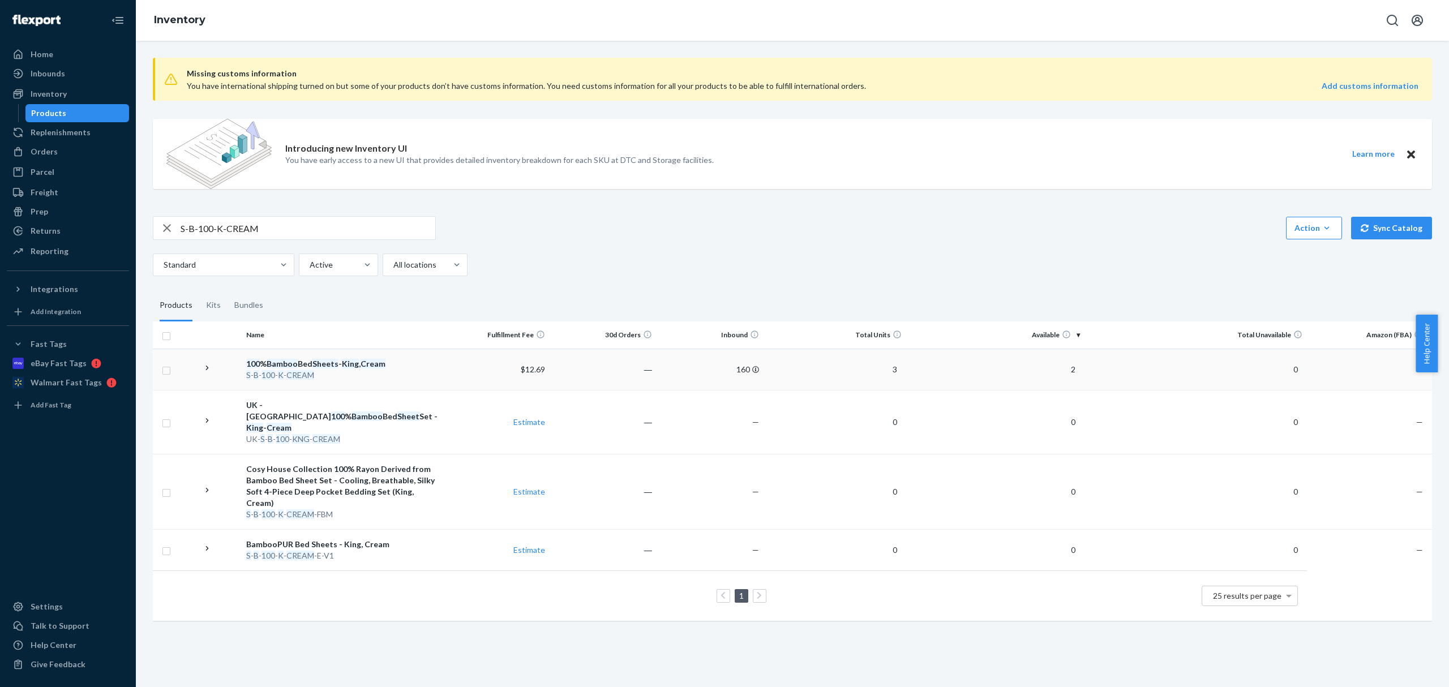
click at [362, 381] on td "100 % Bamboo Bed Sheets - King , Cream S - B - 100 - K - CREAM" at bounding box center [342, 369] width 200 height 41
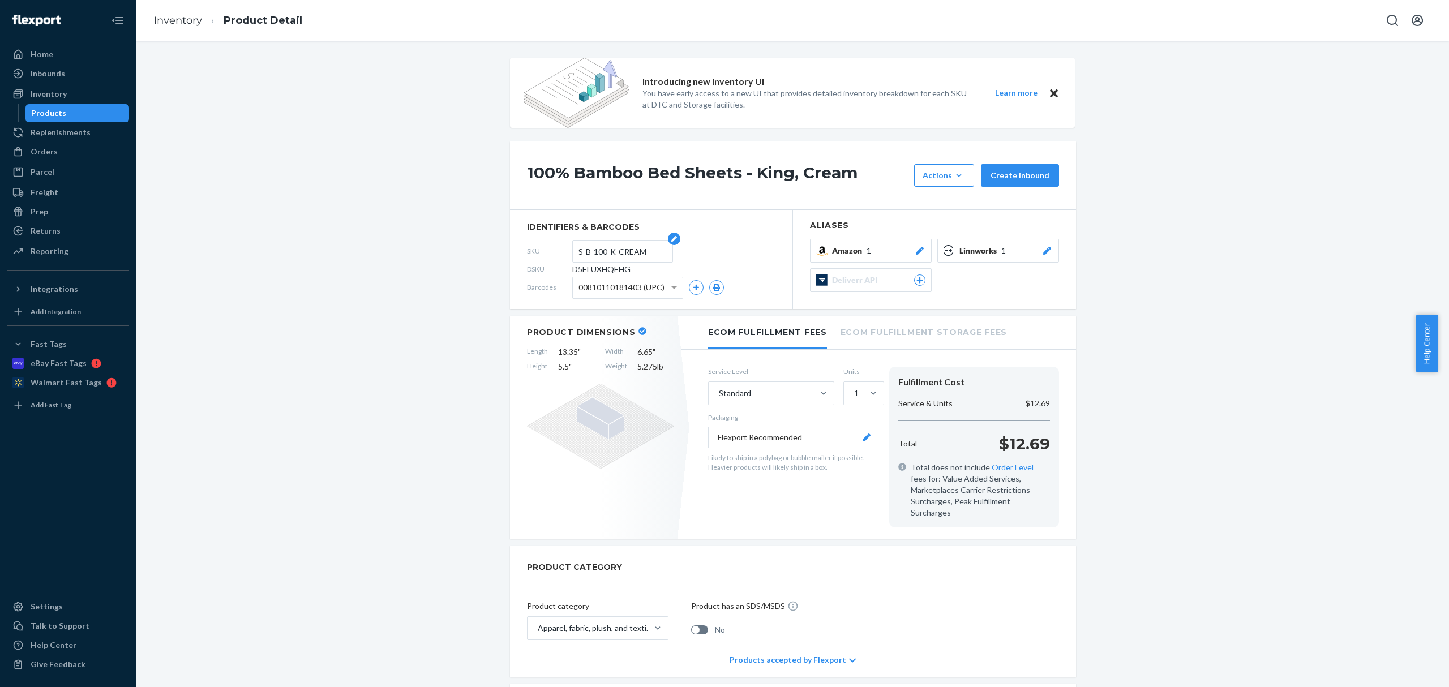
click at [572, 254] on form "S-B-100-K-CREAM" at bounding box center [622, 251] width 101 height 23
drag, startPoint x: 573, startPoint y: 250, endPoint x: 634, endPoint y: 251, distance: 61.7
click at [634, 251] on input "S-B-100-K-CREAM" at bounding box center [622, 252] width 88 height 22
click at [635, 254] on input "S-B-100-K-CREAM" at bounding box center [622, 252] width 88 height 22
drag, startPoint x: 640, startPoint y: 254, endPoint x: 569, endPoint y: 252, distance: 70.8
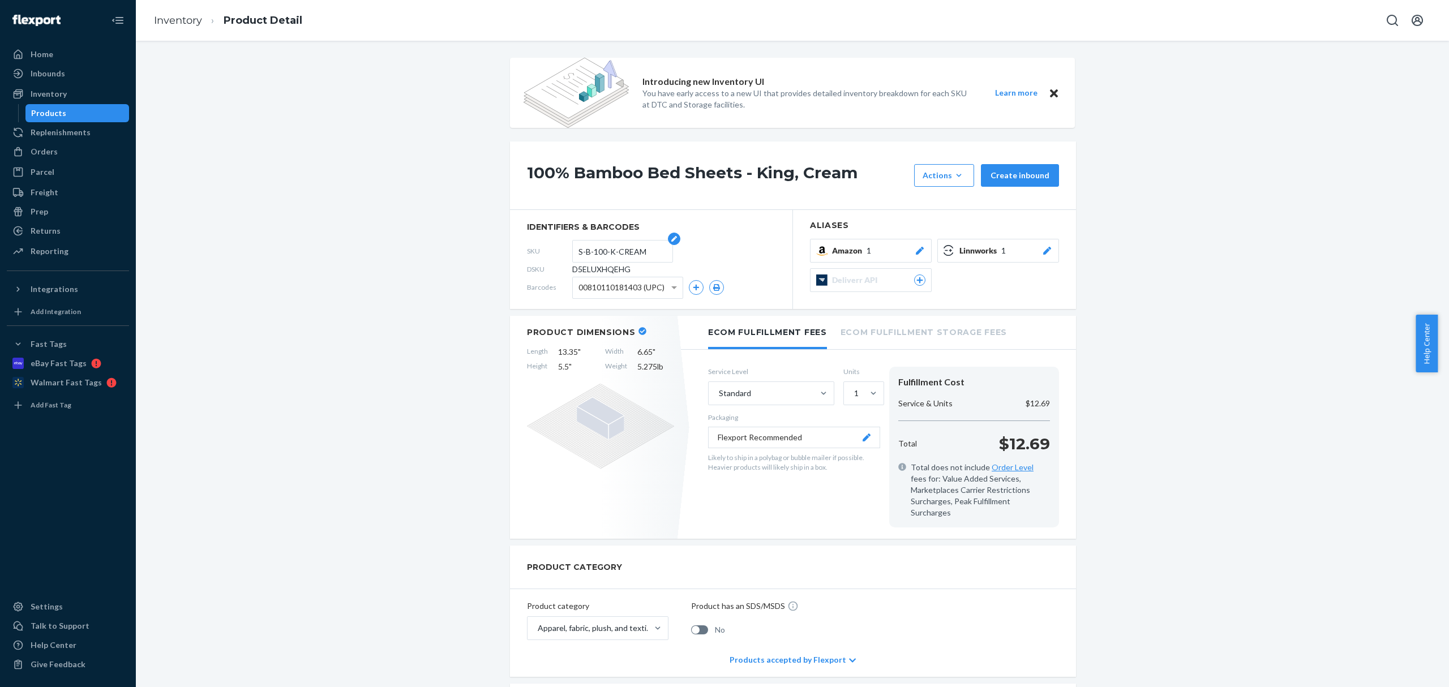
click at [572, 252] on form "S-B-100-K-CREAM" at bounding box center [622, 251] width 101 height 23
click at [587, 268] on span "D5ELUXHQEHG" at bounding box center [601, 269] width 58 height 11
drag, startPoint x: 587, startPoint y: 268, endPoint x: 594, endPoint y: 268, distance: 6.8
click at [587, 268] on span "D5ELUXHQEHG" at bounding box center [601, 269] width 58 height 11
copy span "D5ELUXHQEHG"
